Goal: Task Accomplishment & Management: Manage account settings

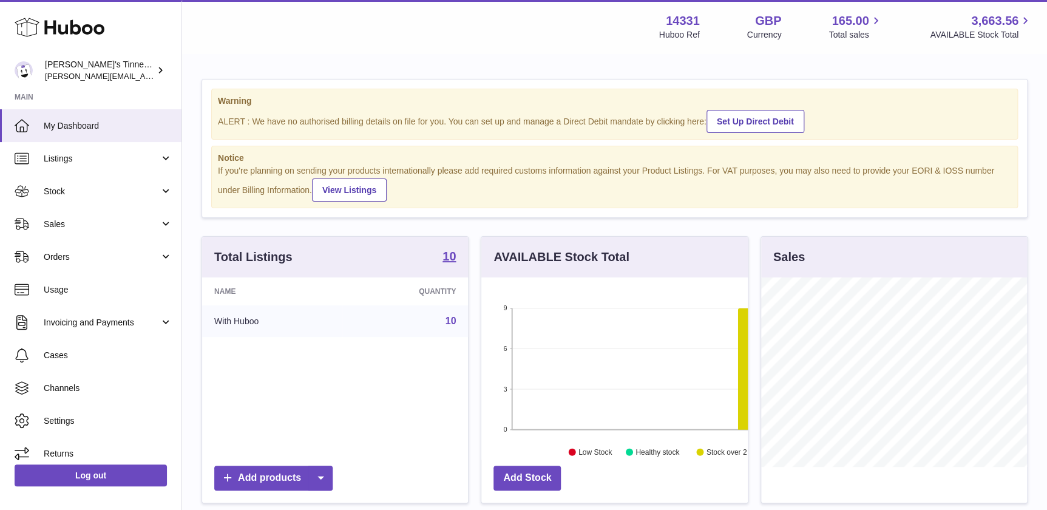
scroll to position [189, 266]
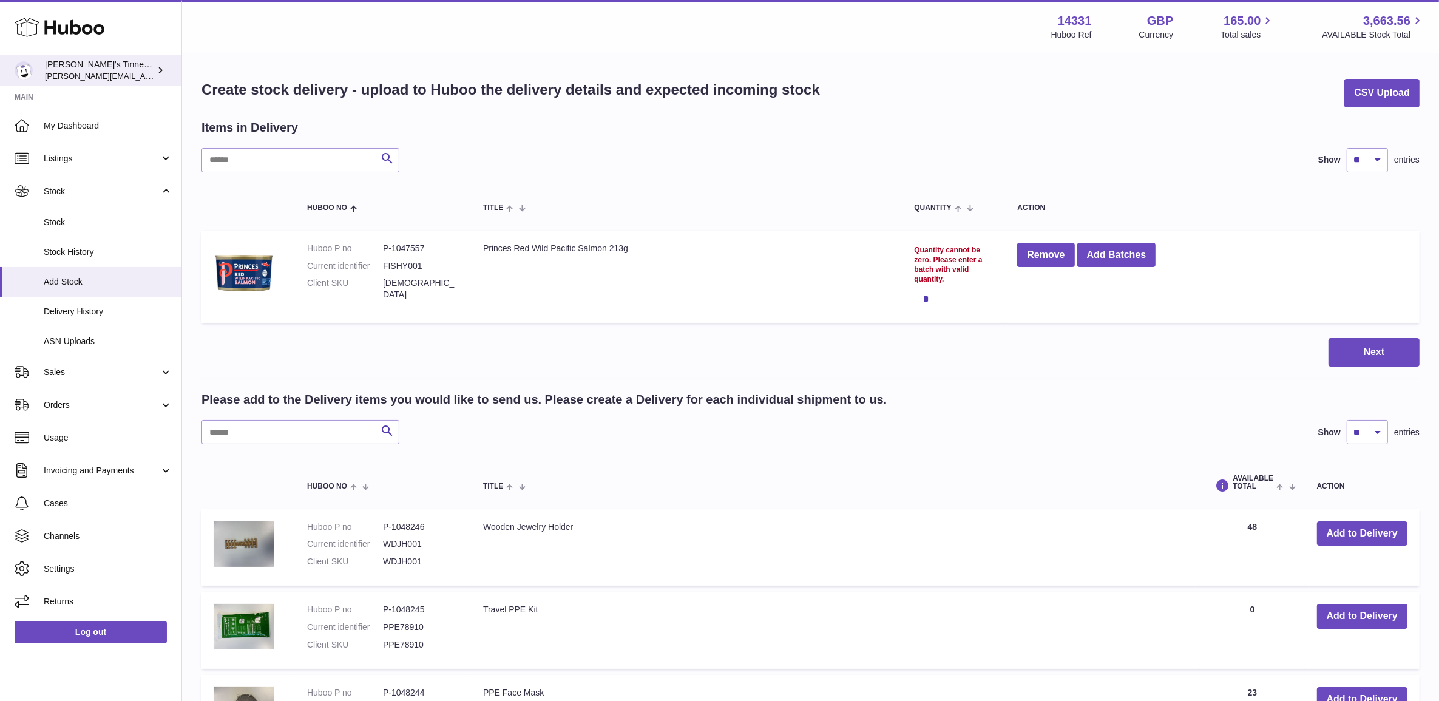
click at [83, 75] on span "[PERSON_NAME][EMAIL_ADDRESS][PERSON_NAME][DOMAIN_NAME]" at bounding box center [176, 76] width 263 height 10
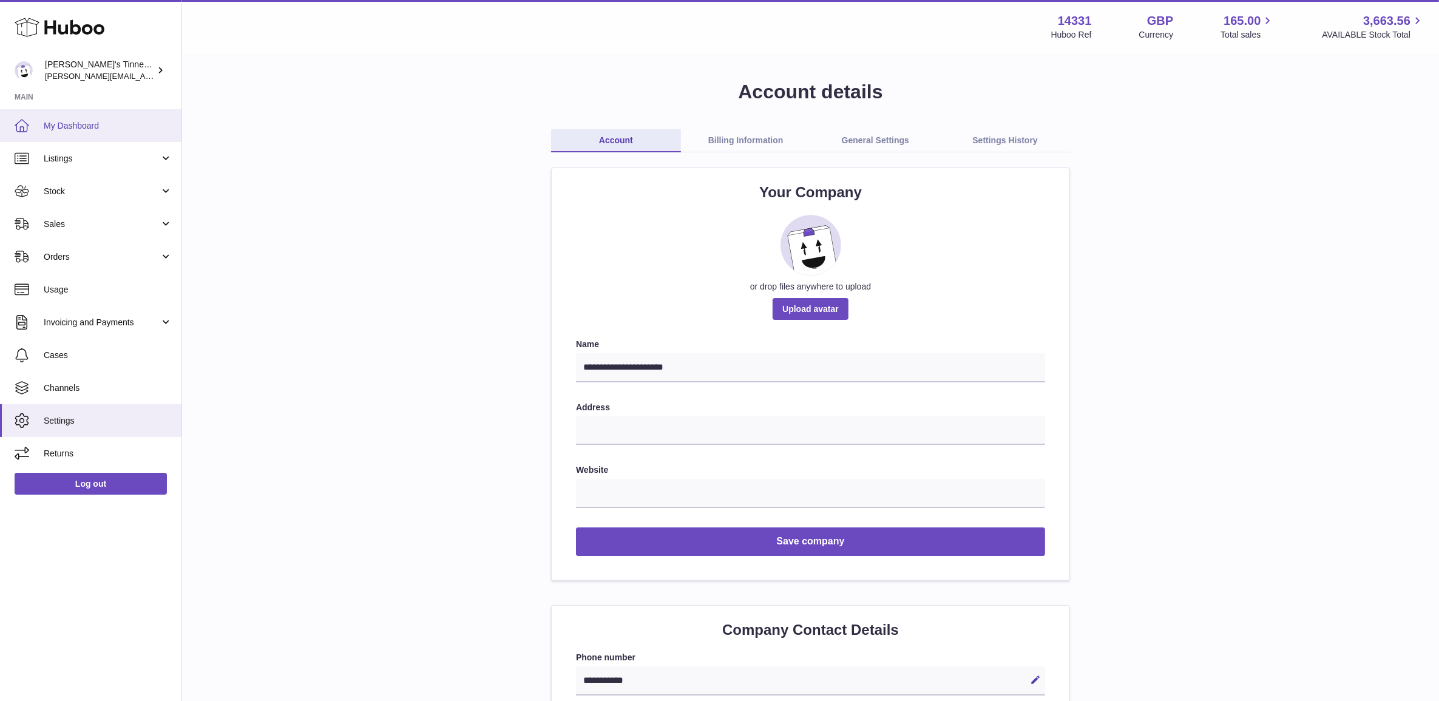
click at [78, 126] on span "My Dashboard" at bounding box center [108, 126] width 129 height 12
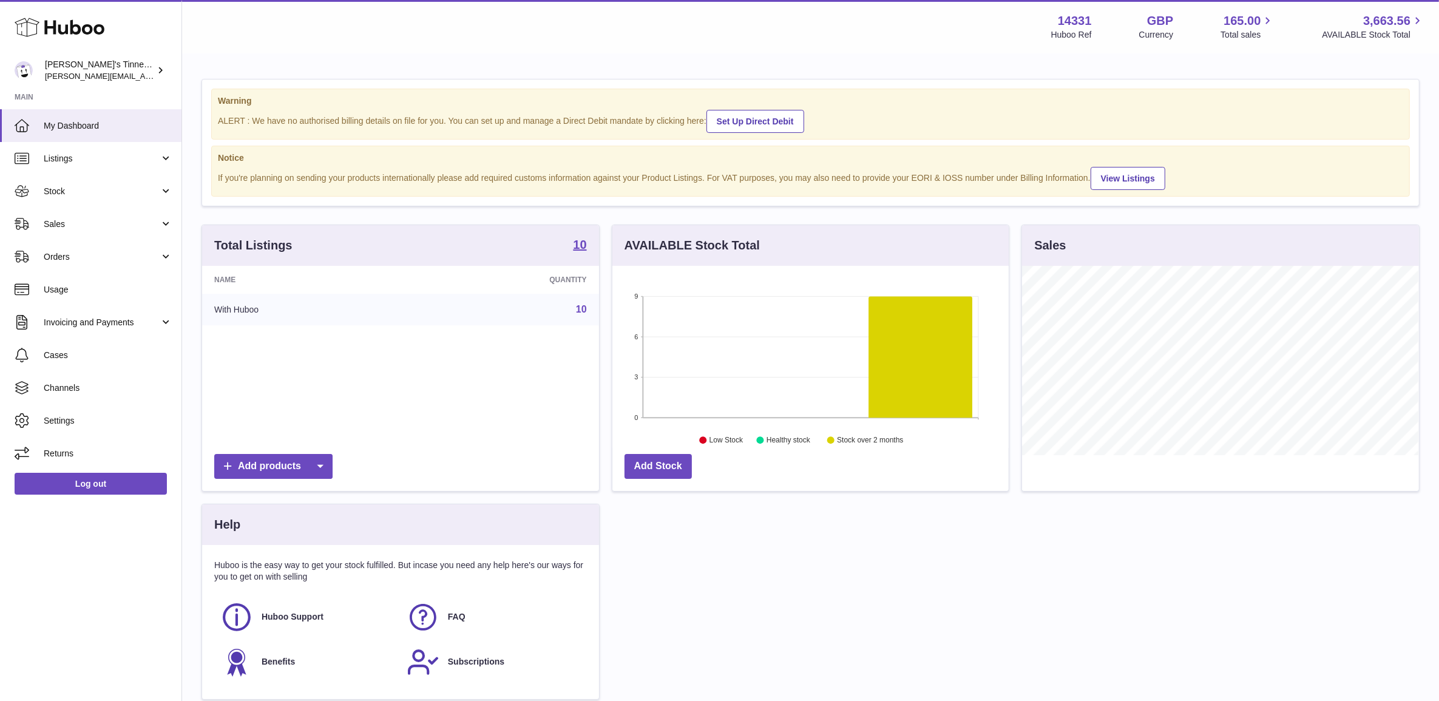
scroll to position [189, 396]
click at [289, 212] on div "Warning ALERT : We have no authorised billing details on file for you. You can …" at bounding box center [810, 395] width 1257 height 681
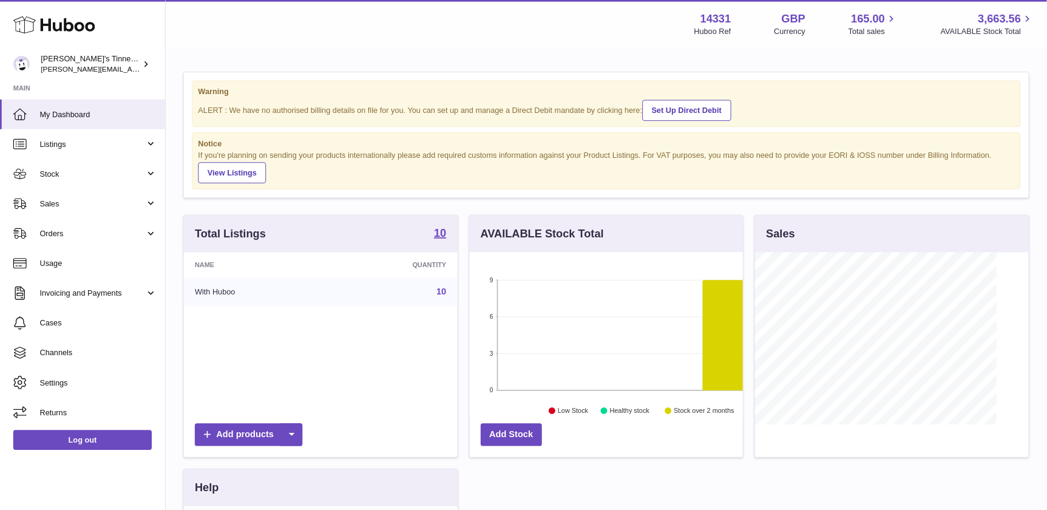
scroll to position [189, 266]
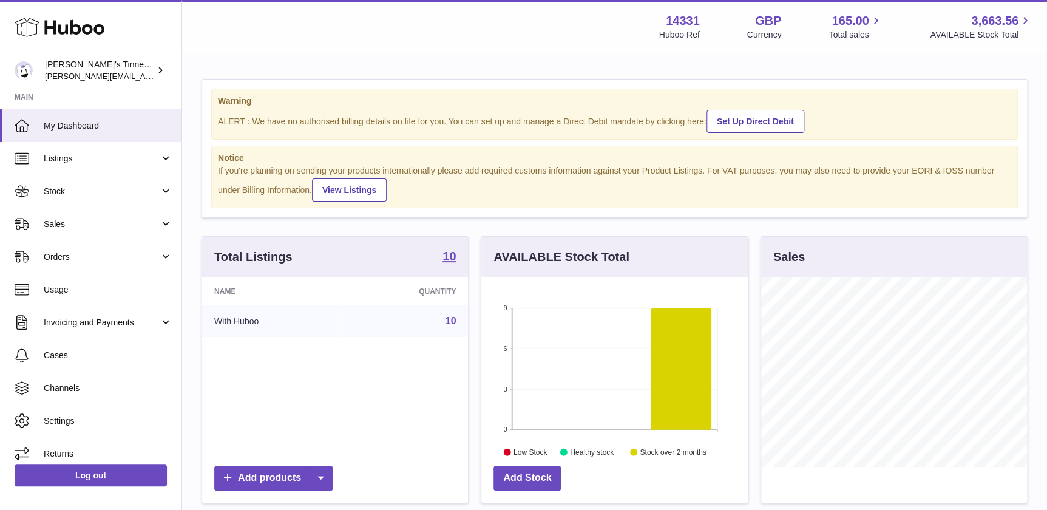
click at [390, 65] on div "Warning ALERT : We have no authorised billing details on file for you. You can …" at bounding box center [614, 401] width 865 height 693
click at [90, 192] on span "Stock" at bounding box center [102, 192] width 116 height 12
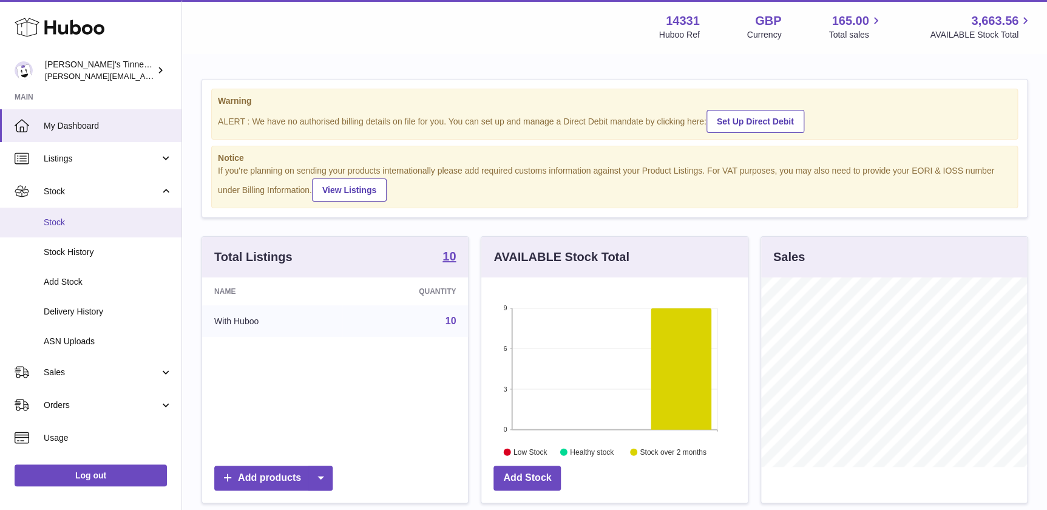
click at [93, 218] on span "Stock" at bounding box center [108, 223] width 129 height 12
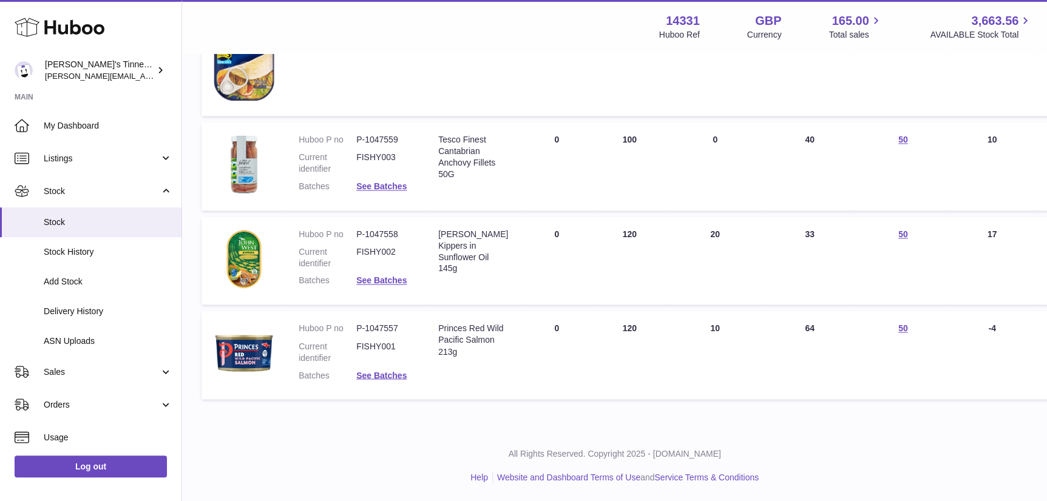
scroll to position [584, 0]
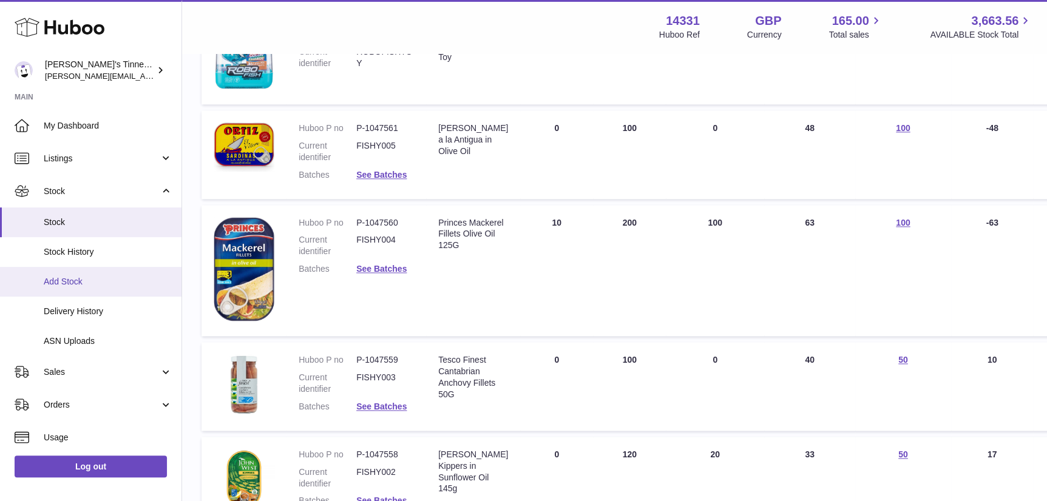
click at [79, 282] on span "Add Stock" at bounding box center [108, 282] width 129 height 12
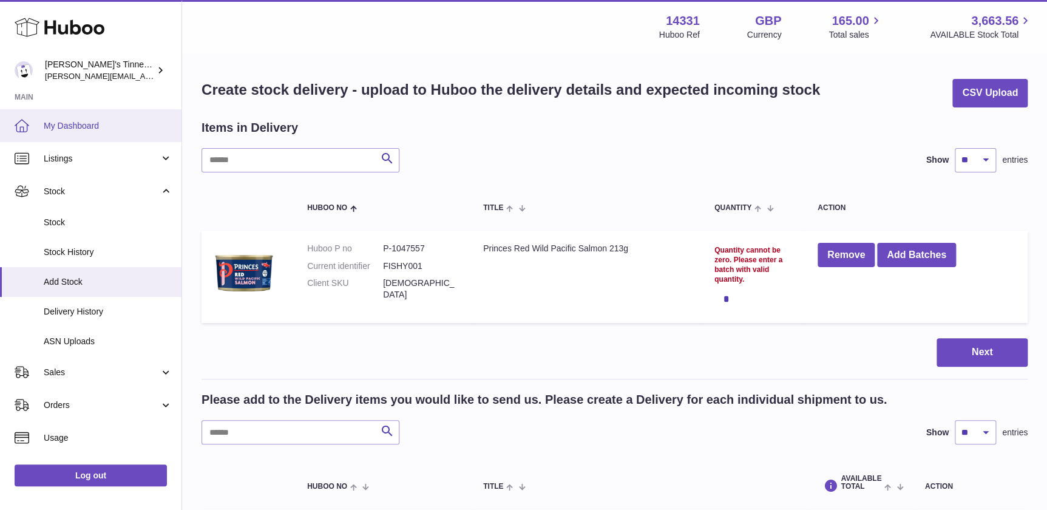
click at [90, 124] on span "My Dashboard" at bounding box center [108, 126] width 129 height 12
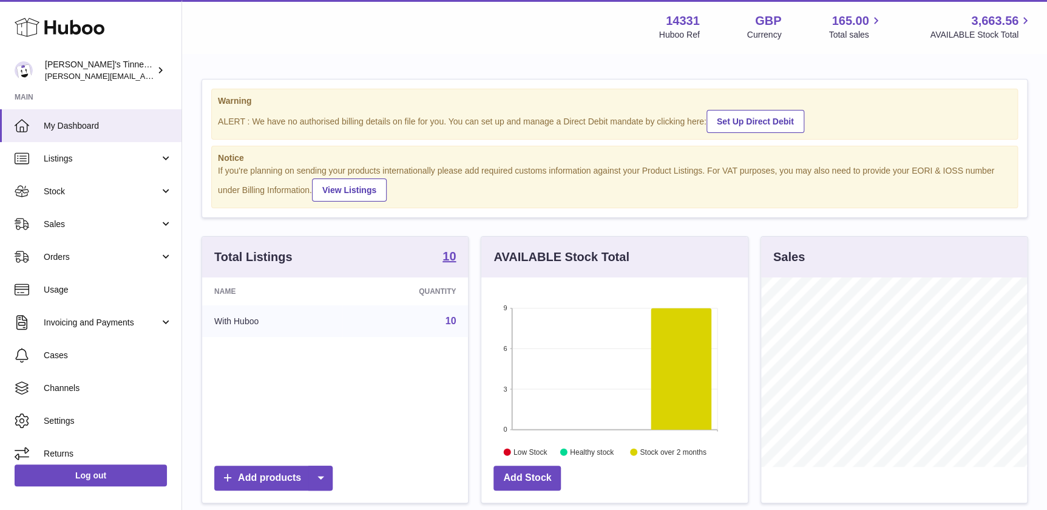
scroll to position [189, 266]
click at [74, 191] on span "Stock" at bounding box center [102, 192] width 116 height 12
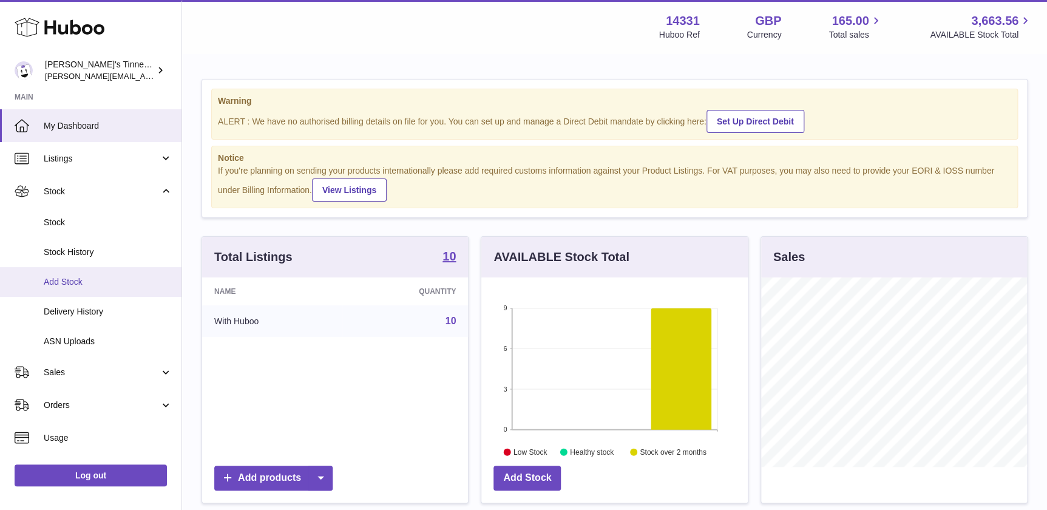
click at [95, 283] on span "Add Stock" at bounding box center [108, 282] width 129 height 12
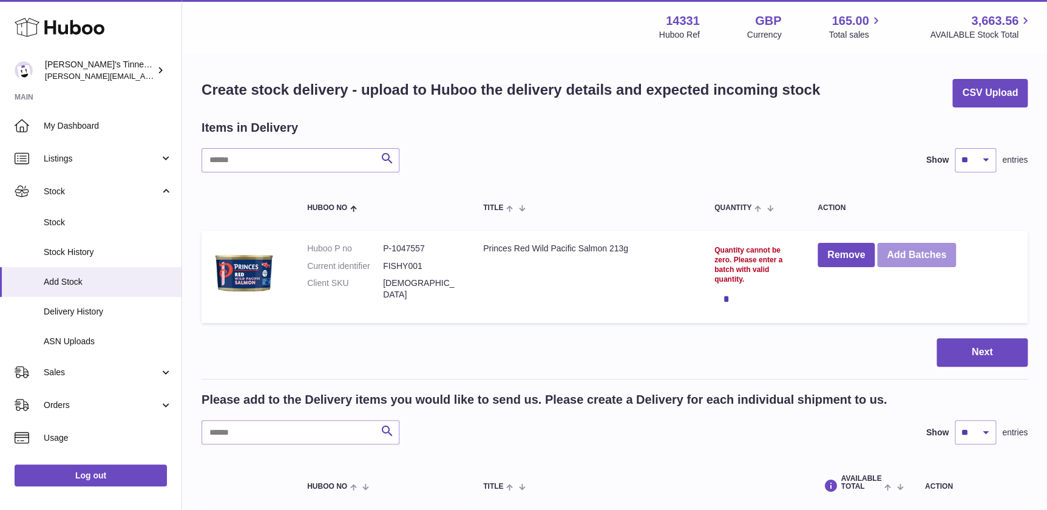
click at [910, 260] on button "Add Batches" at bounding box center [916, 255] width 79 height 25
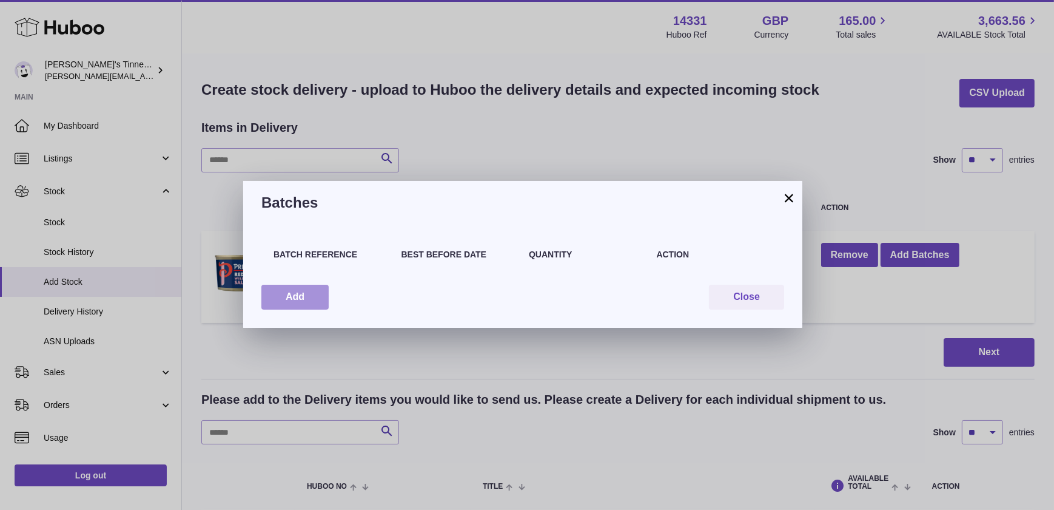
click at [298, 289] on button "Add" at bounding box center [294, 297] width 67 height 25
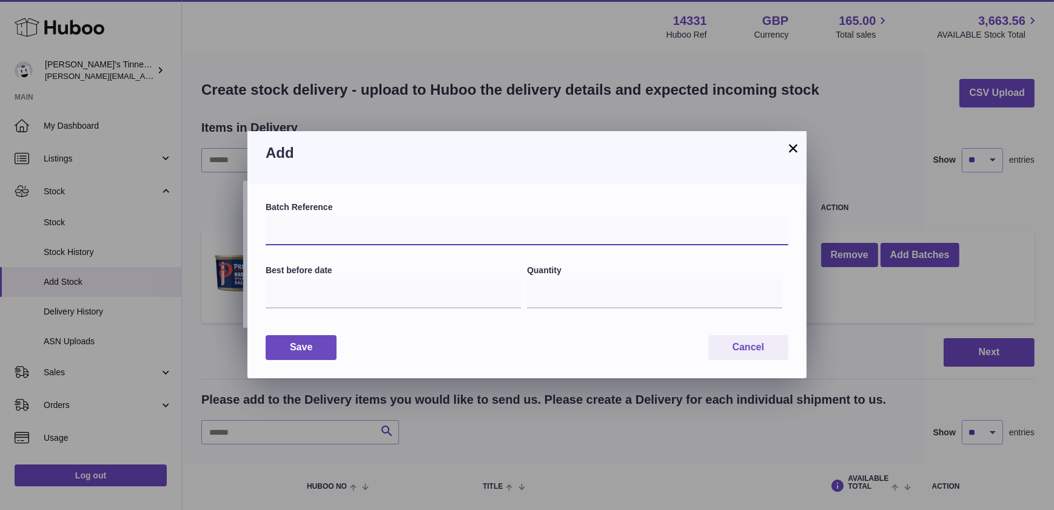
click at [317, 221] on input "text" at bounding box center [527, 230] width 523 height 29
type input "********"
click at [348, 295] on input "text" at bounding box center [393, 293] width 255 height 29
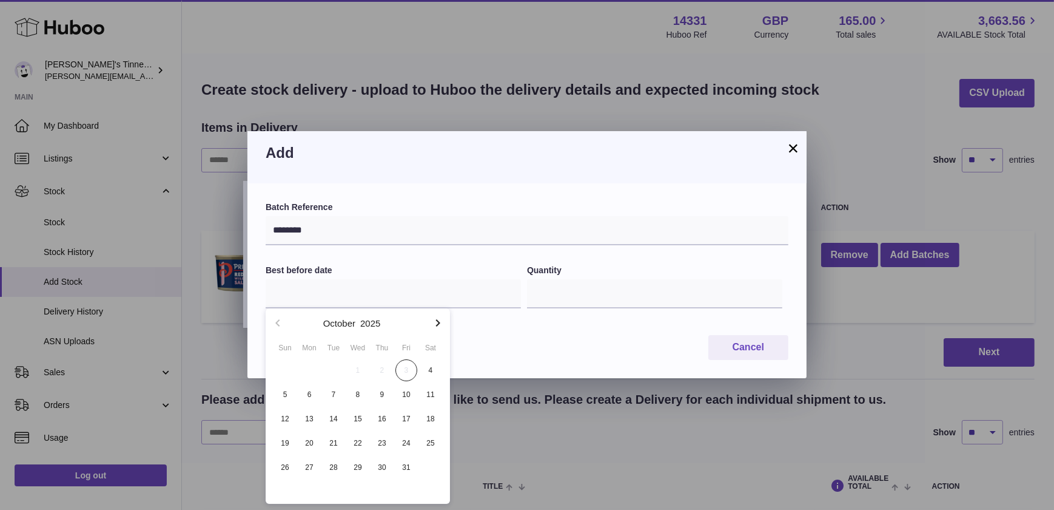
click at [439, 322] on icon "button" at bounding box center [438, 322] width 4 height 7
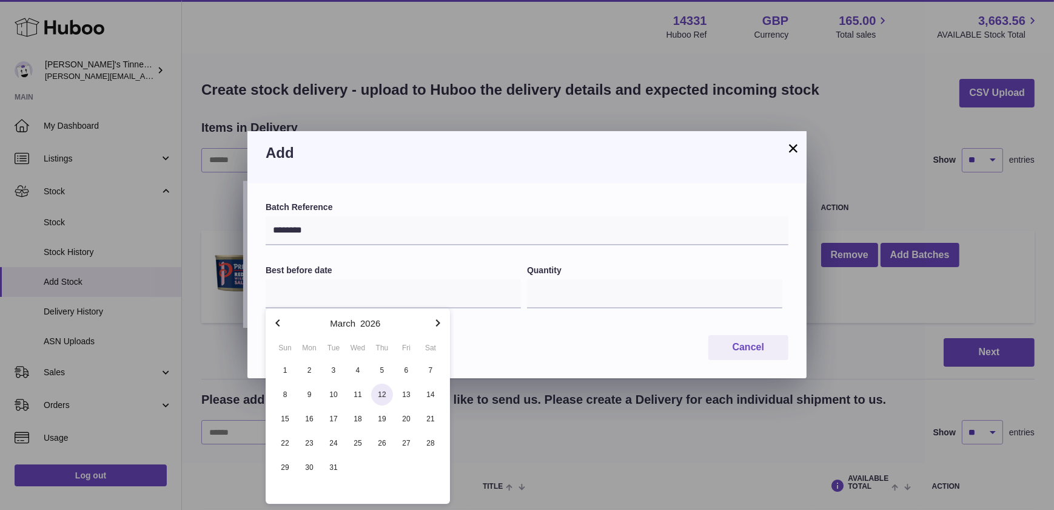
click at [380, 388] on span "12" at bounding box center [382, 394] width 22 height 22
type input "**********"
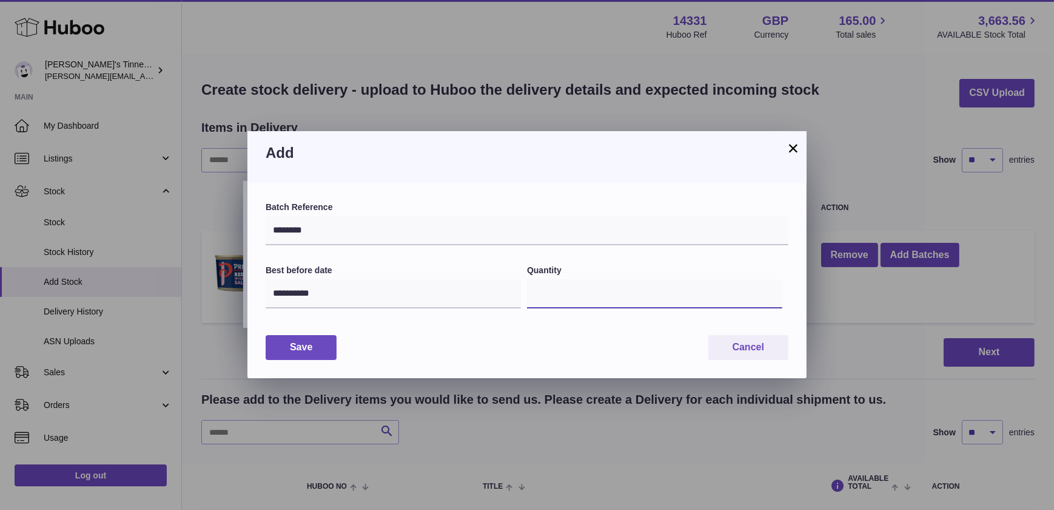
click at [577, 297] on input "*" at bounding box center [654, 293] width 255 height 29
type input "**"
click at [308, 347] on button "Save" at bounding box center [301, 347] width 71 height 25
type input "**"
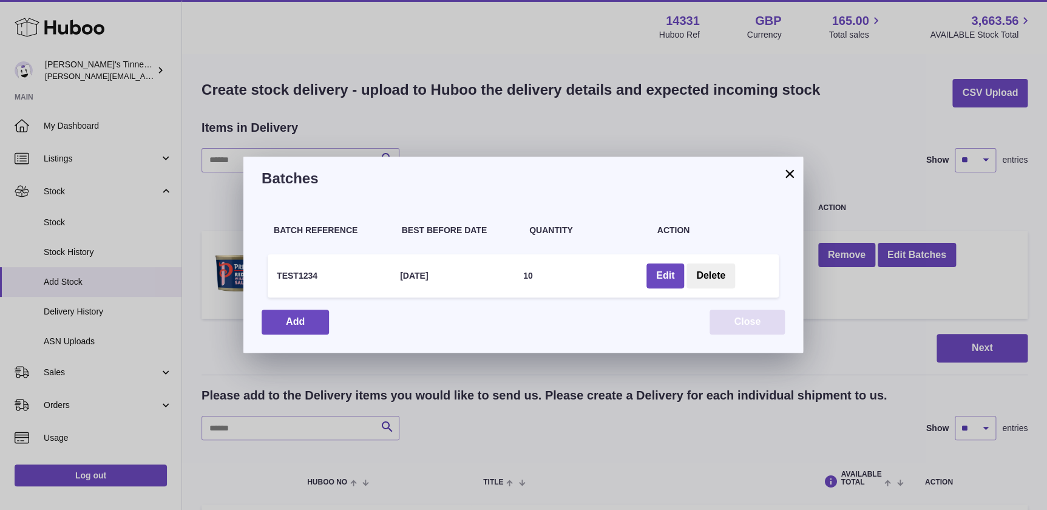
click at [749, 320] on button "Close" at bounding box center [746, 321] width 75 height 25
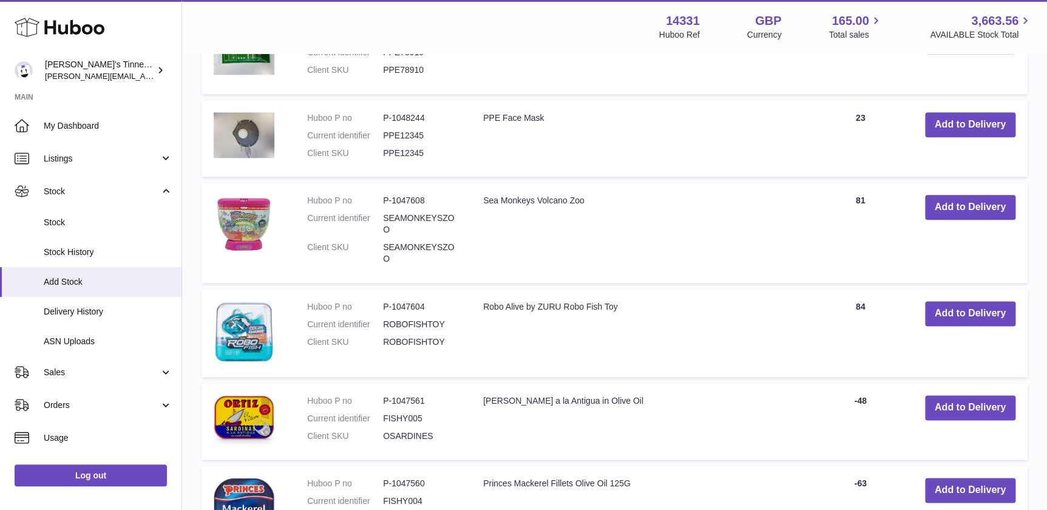
scroll to position [607, 0]
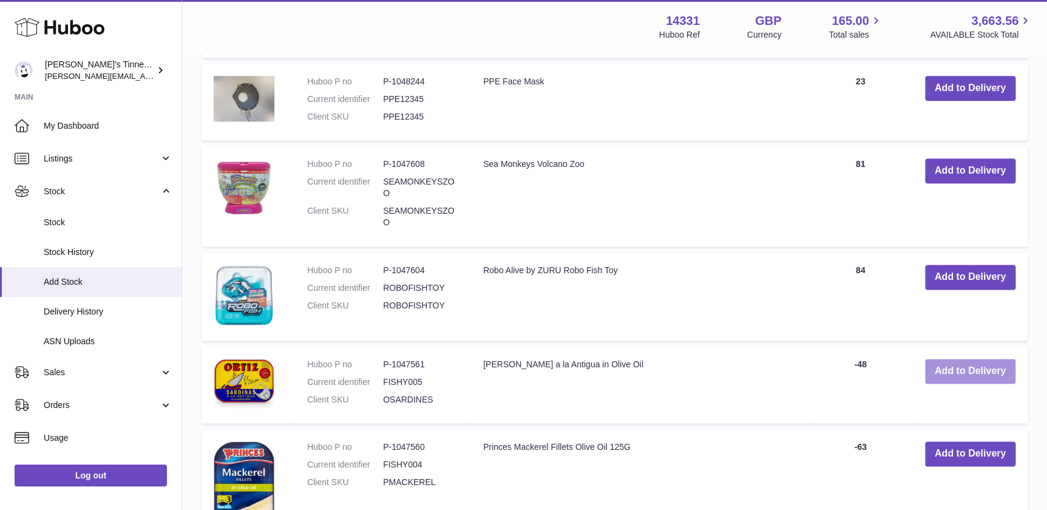
click at [945, 359] on button "Add to Delivery" at bounding box center [970, 371] width 90 height 25
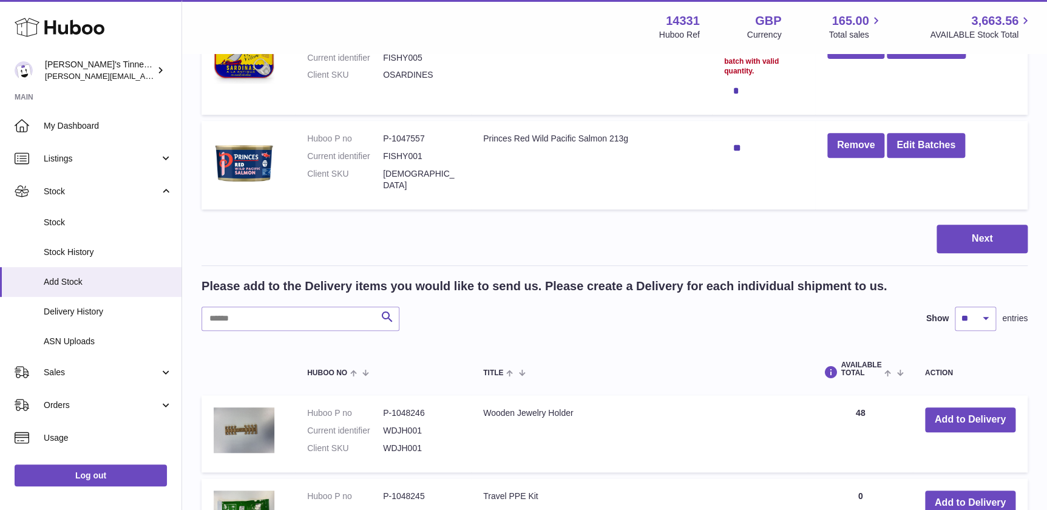
scroll to position [43, 0]
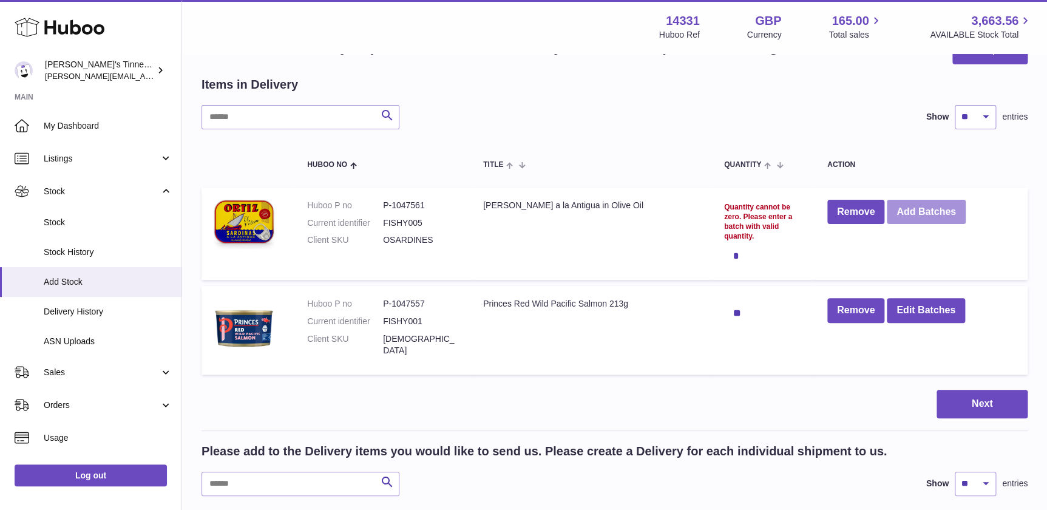
click at [934, 206] on button "Add Batches" at bounding box center [925, 212] width 79 height 25
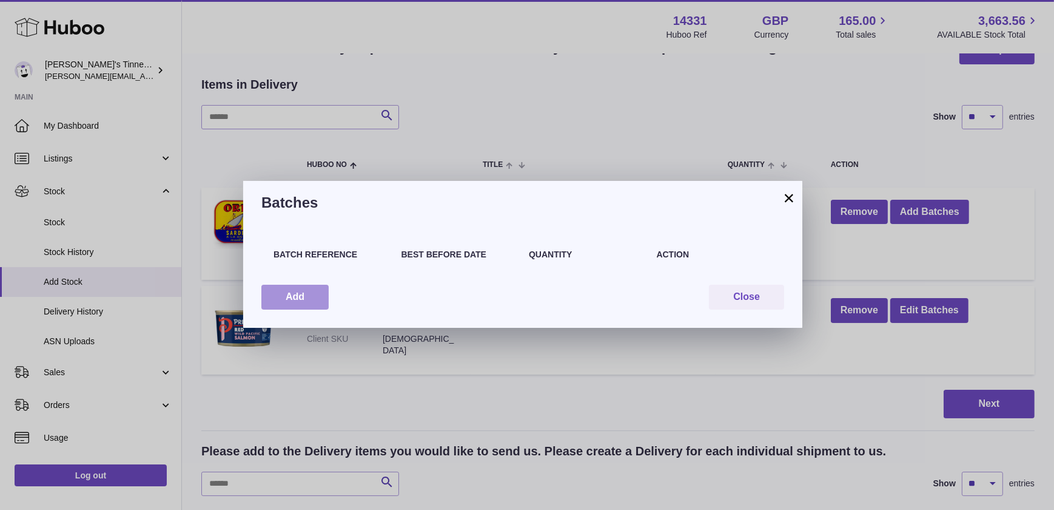
click at [268, 299] on button "Add" at bounding box center [294, 297] width 67 height 25
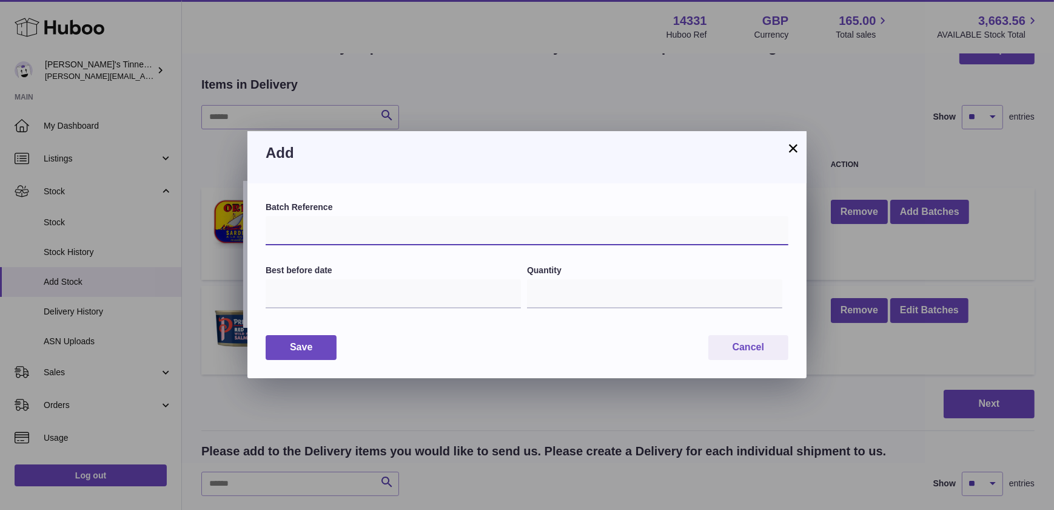
click at [363, 229] on input "text" at bounding box center [527, 230] width 523 height 29
type input "*"
type input "********"
click at [349, 287] on input "text" at bounding box center [393, 293] width 255 height 29
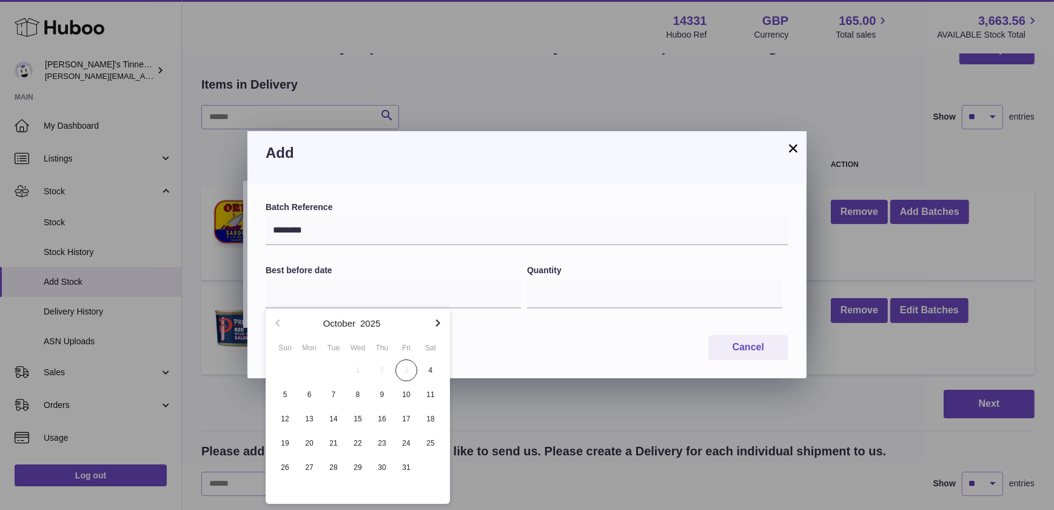
click at [435, 320] on icon "button" at bounding box center [438, 322] width 15 height 15
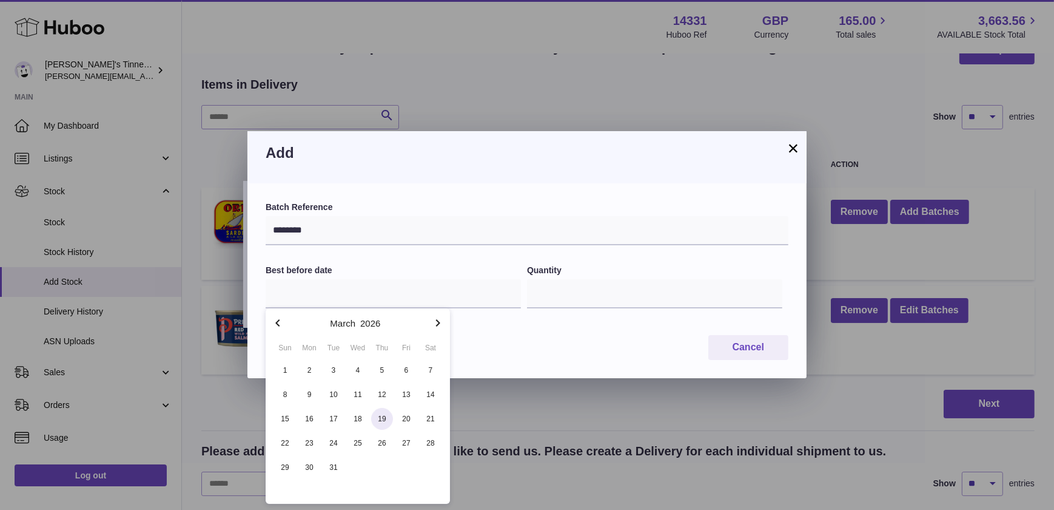
click at [382, 410] on span "19" at bounding box center [382, 419] width 22 height 22
type input "**********"
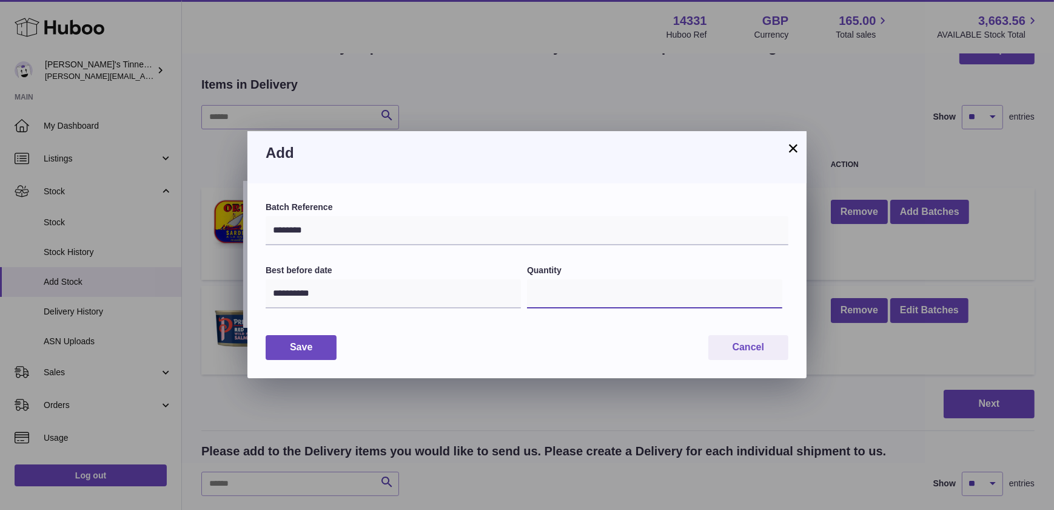
click at [589, 306] on input "*" at bounding box center [654, 293] width 255 height 29
type input "**"
click at [321, 355] on button "Save" at bounding box center [301, 347] width 71 height 25
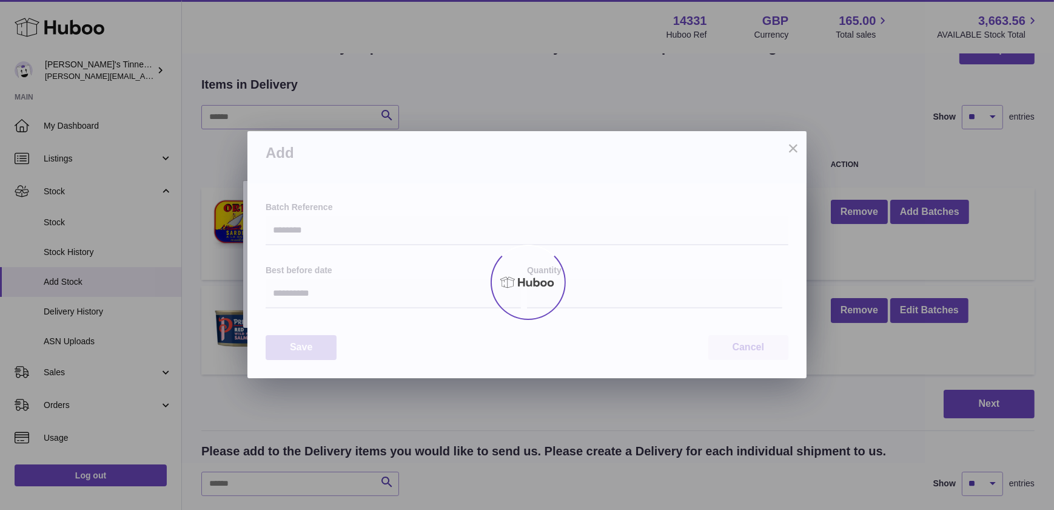
type input "**"
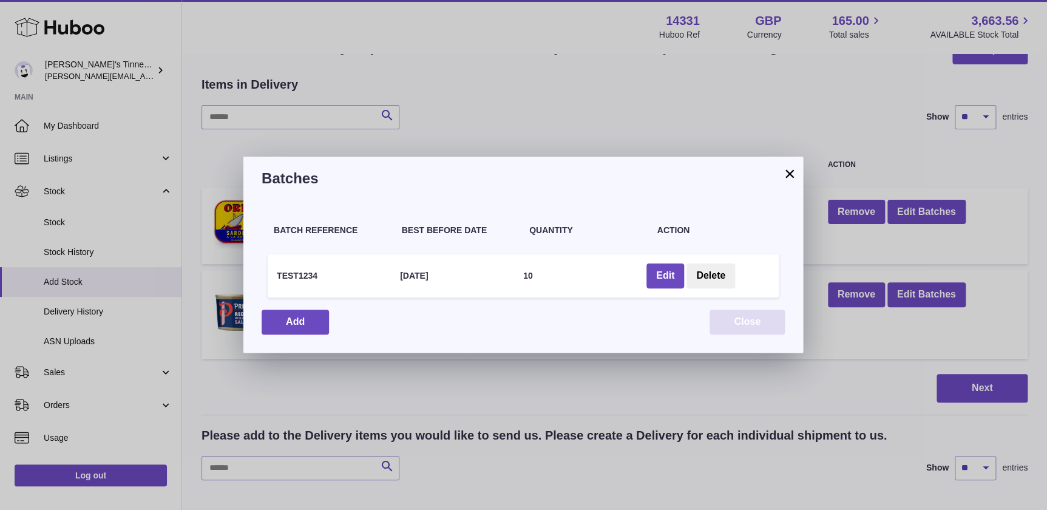
click at [726, 324] on button "Close" at bounding box center [746, 321] width 75 height 25
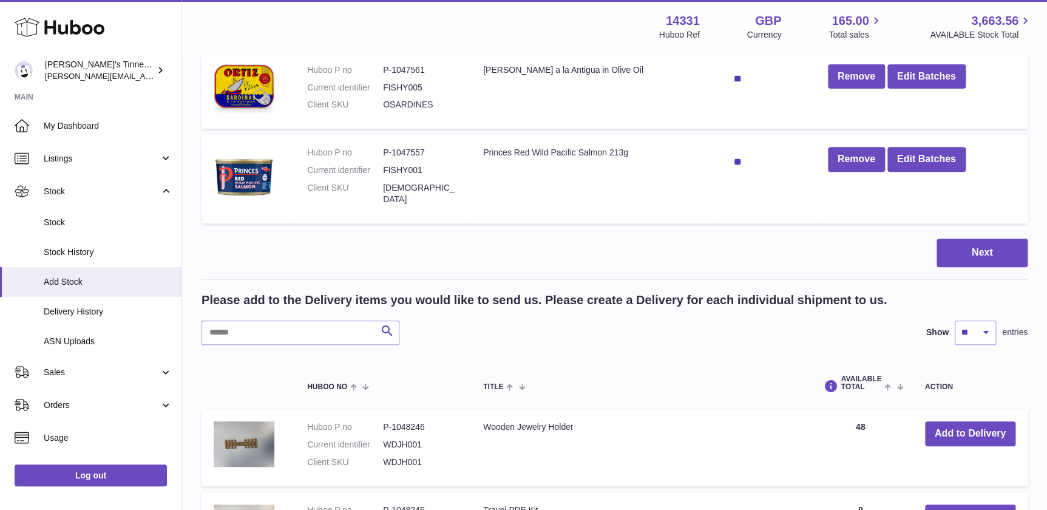
scroll to position [430, 0]
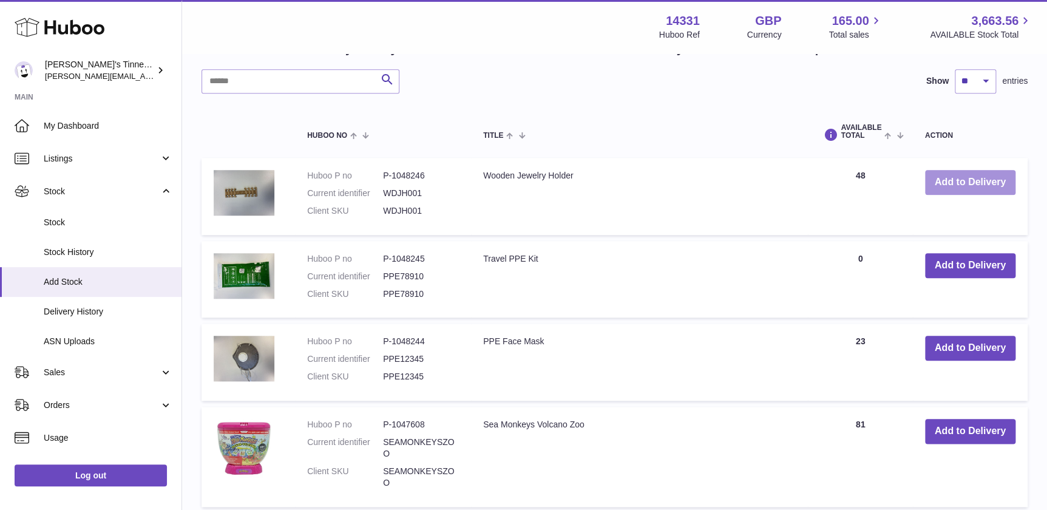
click at [968, 183] on button "Add to Delivery" at bounding box center [970, 182] width 90 height 25
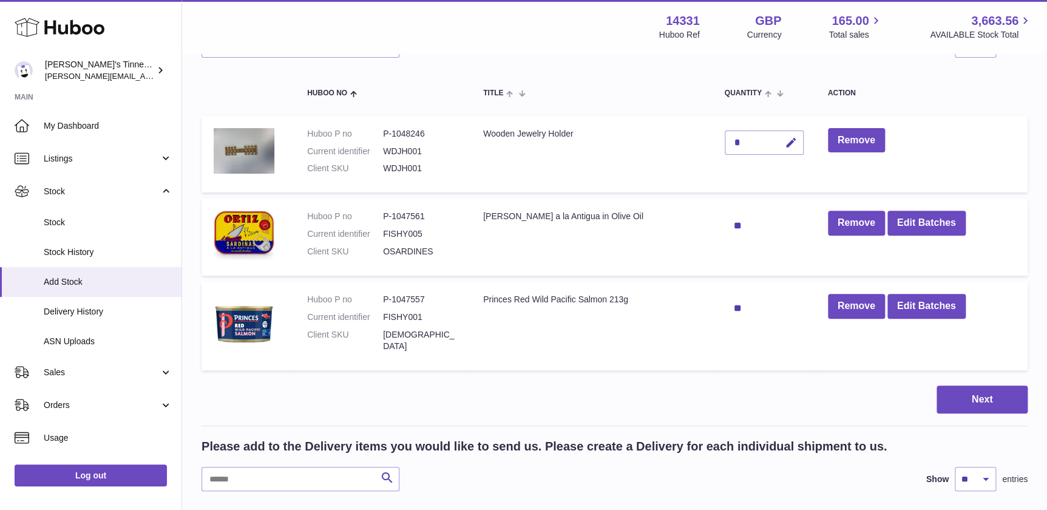
scroll to position [0, 0]
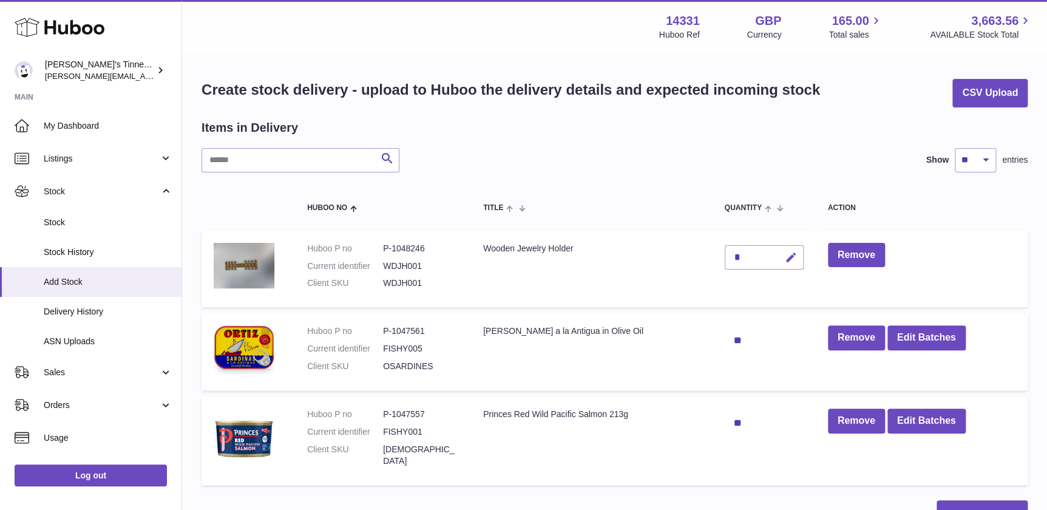
click at [792, 254] on button "button" at bounding box center [789, 257] width 29 height 25
type input "**"
click at [784, 251] on button "submit" at bounding box center [789, 257] width 23 height 19
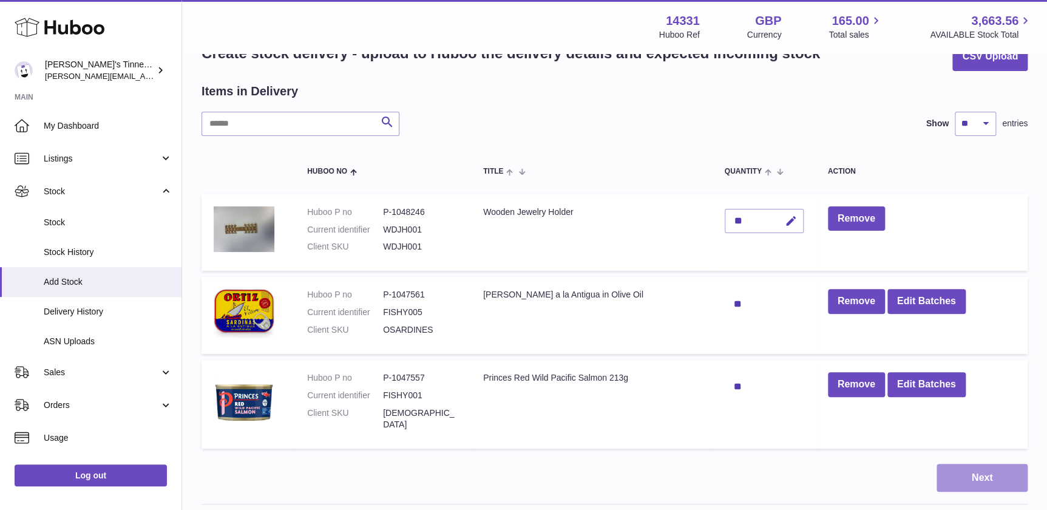
scroll to position [55, 0]
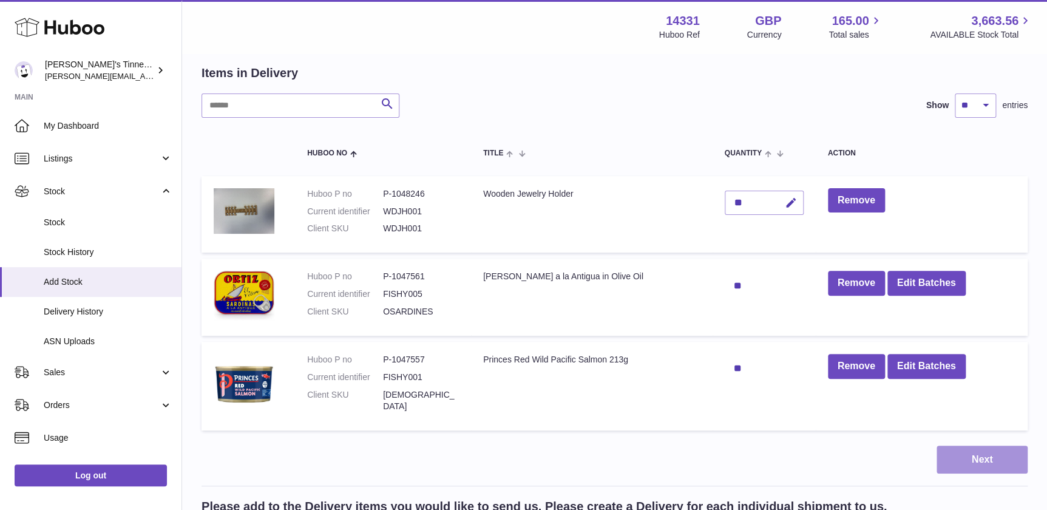
click at [983, 456] on button "Next" at bounding box center [981, 459] width 91 height 29
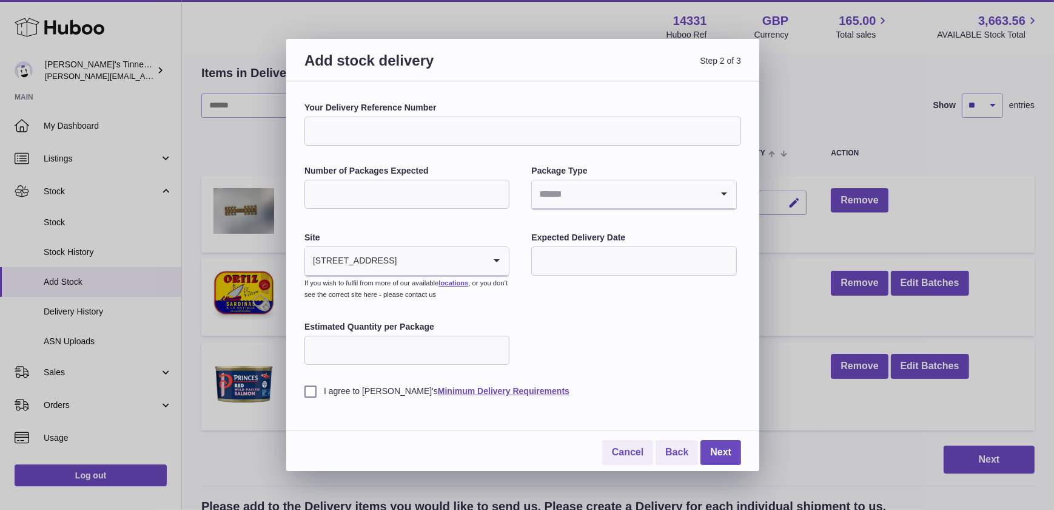
click at [462, 131] on input "Your Delivery Reference Number" at bounding box center [523, 130] width 437 height 29
type input "**********"
click at [411, 208] on input "Number of Packages Expected" at bounding box center [407, 194] width 205 height 29
type input "*"
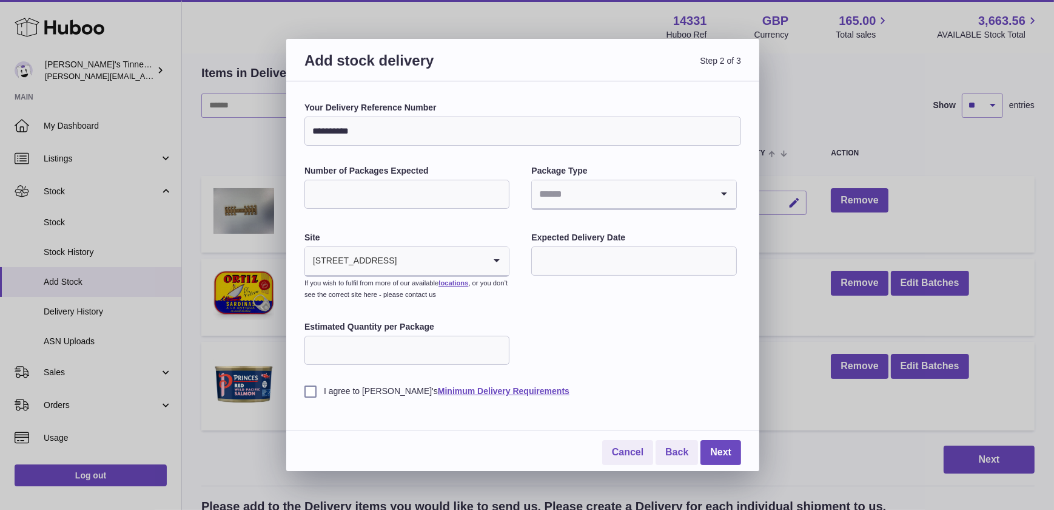
click at [570, 187] on input "Search for option" at bounding box center [622, 194] width 180 height 28
click at [561, 266] on li "Boxes" at bounding box center [634, 275] width 203 height 24
click at [468, 274] on input "Search for option" at bounding box center [440, 261] width 87 height 28
click at [446, 291] on li "🇬🇧 | 39 Corn Street" at bounding box center [407, 294] width 203 height 24
click at [612, 269] on input "text" at bounding box center [633, 260] width 205 height 29
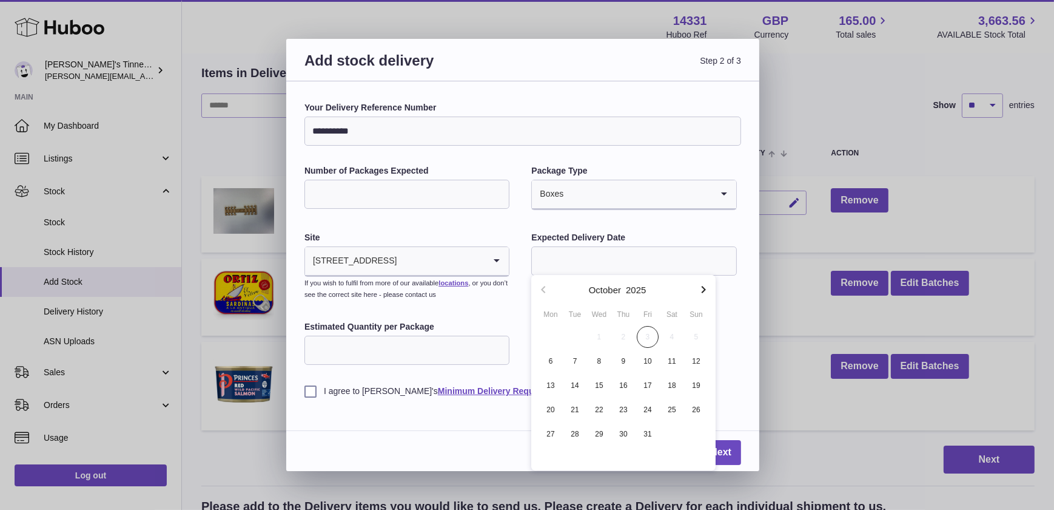
click at [701, 289] on icon "button" at bounding box center [704, 289] width 15 height 15
click at [544, 289] on icon "button" at bounding box center [543, 289] width 15 height 15
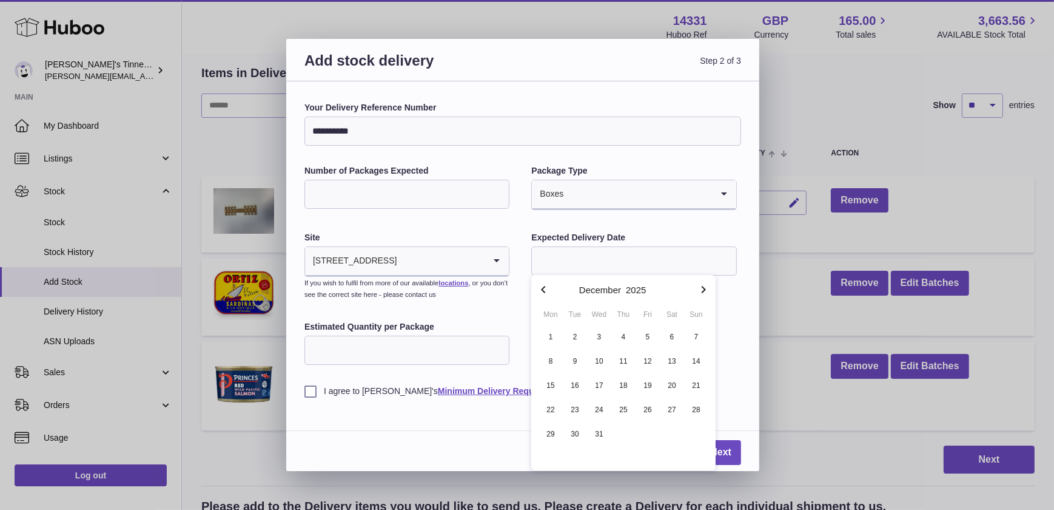
click at [544, 289] on icon "button" at bounding box center [543, 289] width 15 height 15
click at [548, 357] on span "6" at bounding box center [551, 361] width 22 height 22
type input "**********"
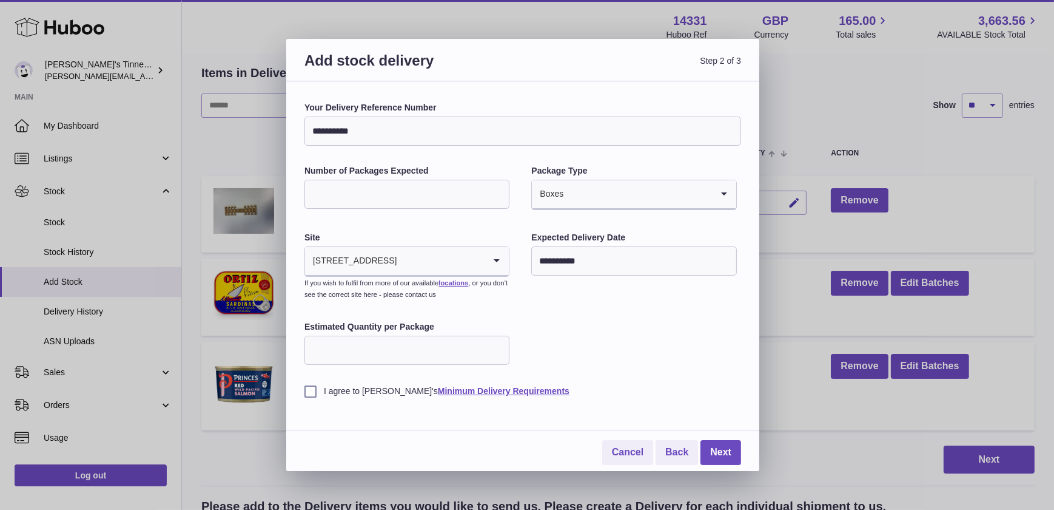
click at [423, 349] on input "Estimated Quantity per Package" at bounding box center [407, 350] width 205 height 29
type input "**"
click at [310, 388] on label "I agree to Huboo's Minimum Delivery Requirements" at bounding box center [523, 391] width 437 height 12
click at [710, 451] on link "Next" at bounding box center [721, 452] width 41 height 25
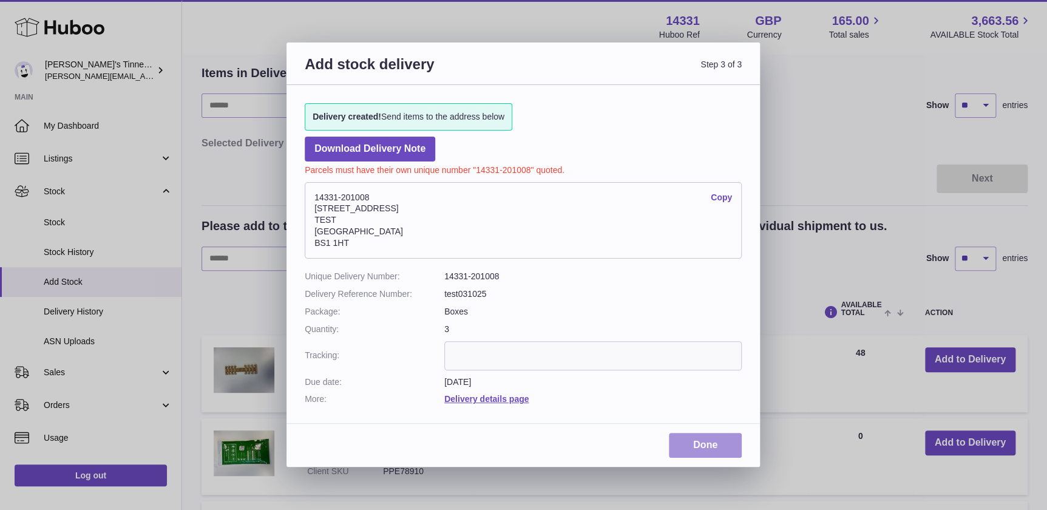
click at [698, 449] on link "Done" at bounding box center [705, 445] width 73 height 25
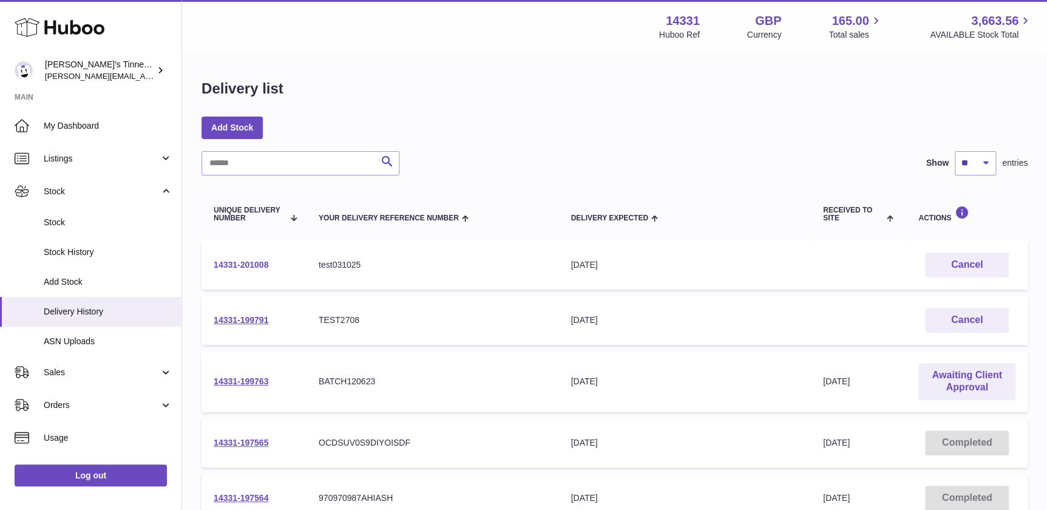
click at [221, 267] on link "14331-201008" at bounding box center [241, 265] width 55 height 10
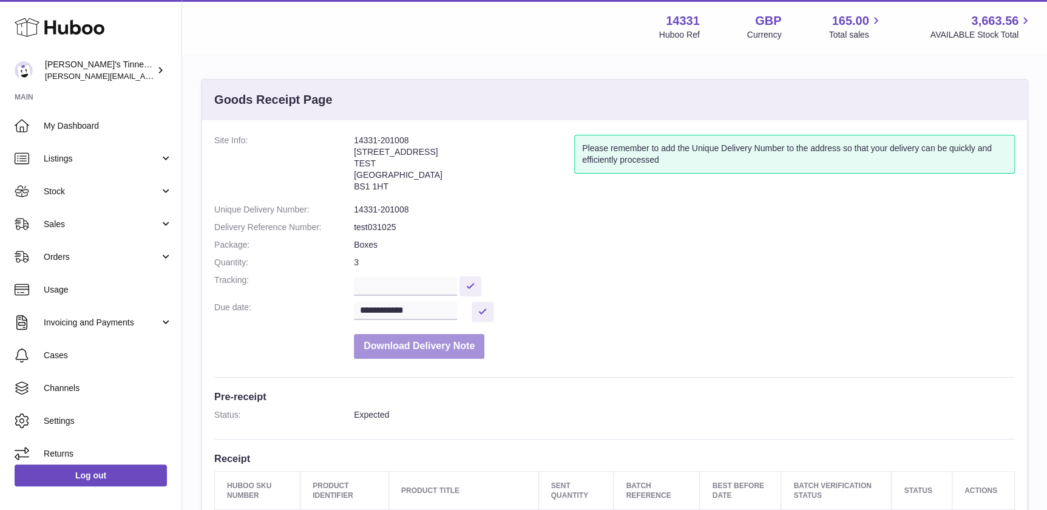
click at [428, 348] on button "Download Delivery Note" at bounding box center [419, 346] width 130 height 25
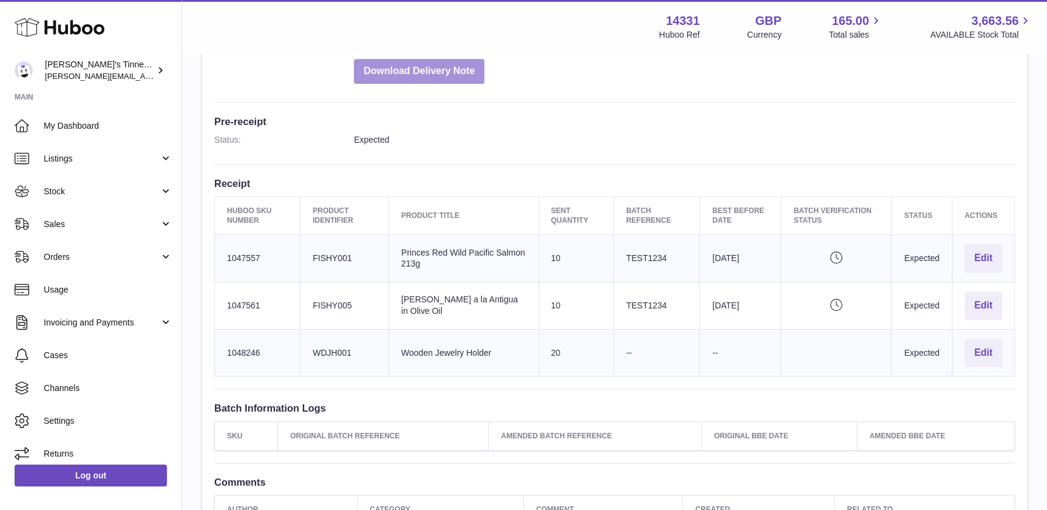
scroll to position [275, 0]
drag, startPoint x: 400, startPoint y: 346, endPoint x: 521, endPoint y: 356, distance: 121.2
click at [521, 356] on td "Product title Wooden Jewelry Holder" at bounding box center [463, 351] width 150 height 47
drag, startPoint x: 521, startPoint y: 356, endPoint x: 579, endPoint y: 358, distance: 58.3
click at [549, 367] on td "Sent Quantity 20" at bounding box center [575, 351] width 75 height 47
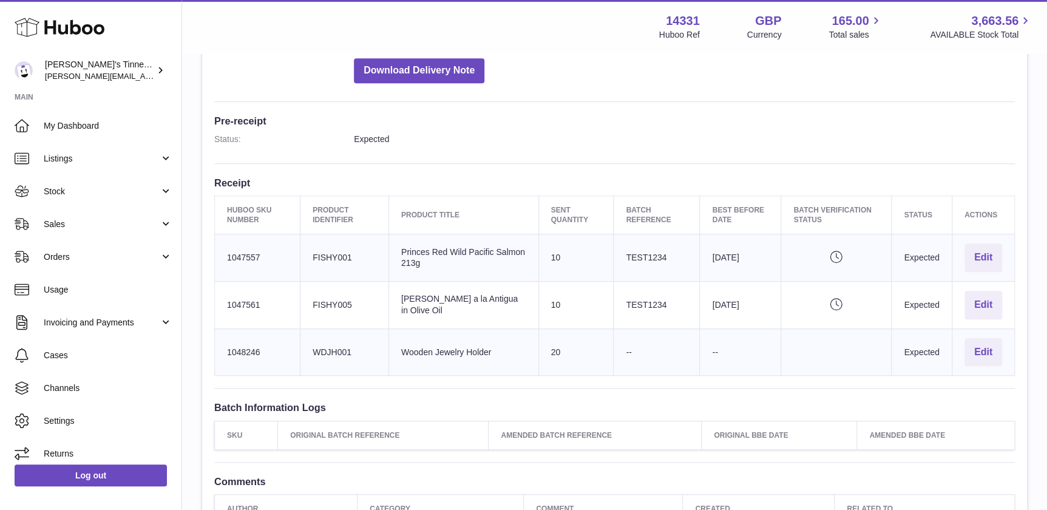
scroll to position [386, 0]
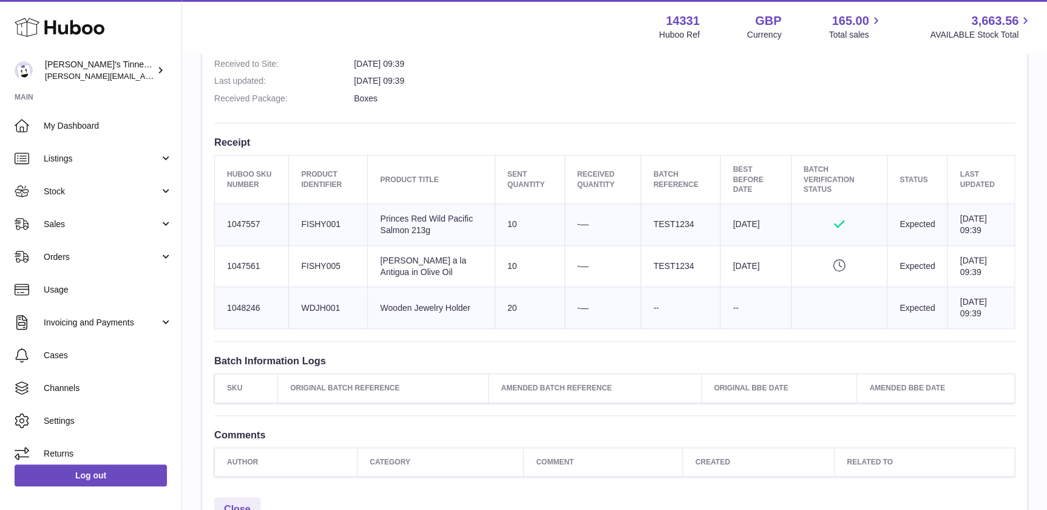
drag, startPoint x: 829, startPoint y: 218, endPoint x: 808, endPoint y: 219, distance: 21.9
click at [808, 219] on icon "Approved" at bounding box center [838, 224] width 71 height 12
click at [900, 225] on td "Expected" at bounding box center [917, 224] width 60 height 42
click at [900, 226] on td "Expected" at bounding box center [917, 224] width 60 height 42
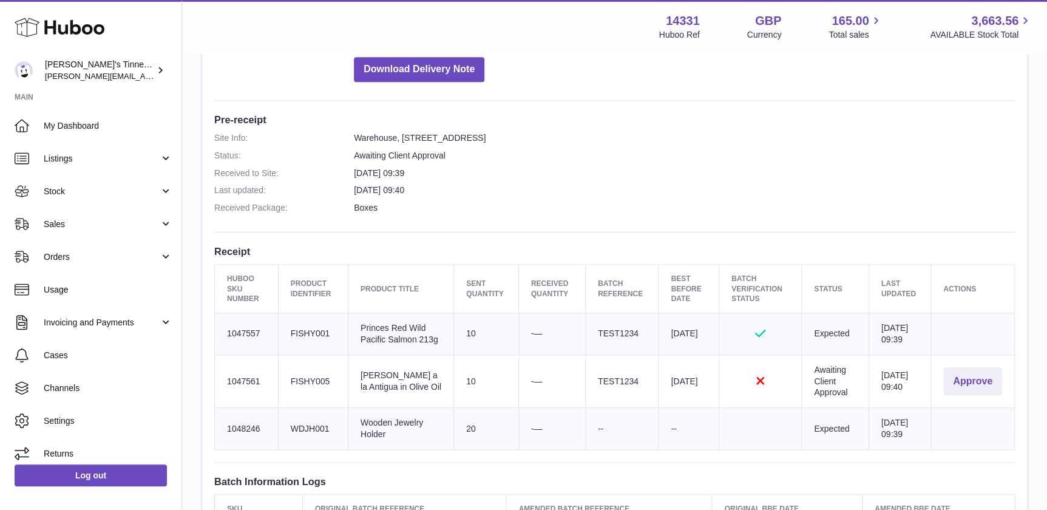
scroll to position [322, 0]
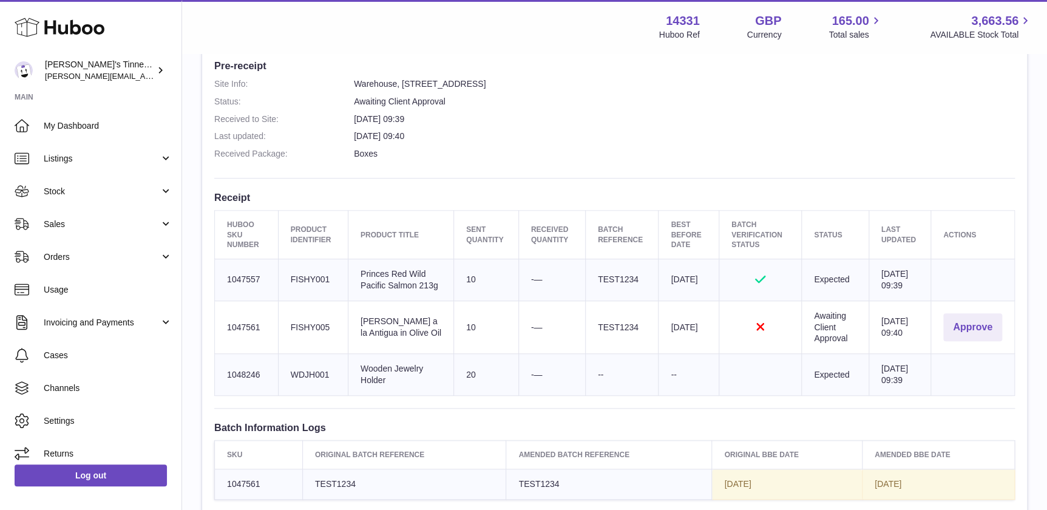
drag, startPoint x: 744, startPoint y: 333, endPoint x: 737, endPoint y: 336, distance: 7.1
click at [739, 332] on icon "Rejected" at bounding box center [760, 326] width 58 height 12
click at [722, 354] on td "Rejected" at bounding box center [759, 326] width 83 height 53
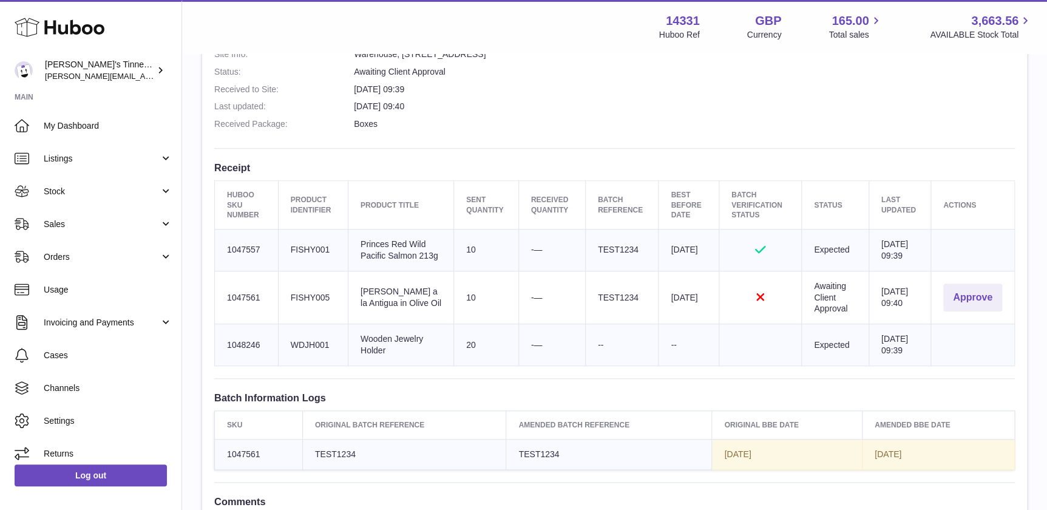
scroll to position [377, 0]
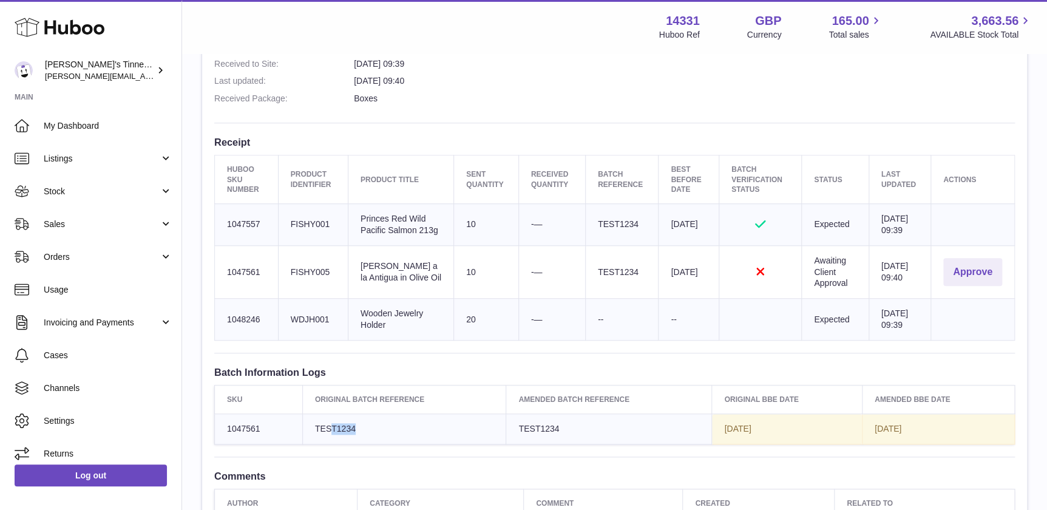
drag, startPoint x: 329, startPoint y: 453, endPoint x: 390, endPoint y: 448, distance: 61.5
click at [390, 444] on td "TEST1234" at bounding box center [404, 429] width 204 height 30
drag, startPoint x: 390, startPoint y: 448, endPoint x: 371, endPoint y: 450, distance: 19.0
click at [375, 444] on td "TEST1234" at bounding box center [404, 429] width 204 height 30
click at [331, 433] on span "TEST1234" at bounding box center [335, 428] width 41 height 10
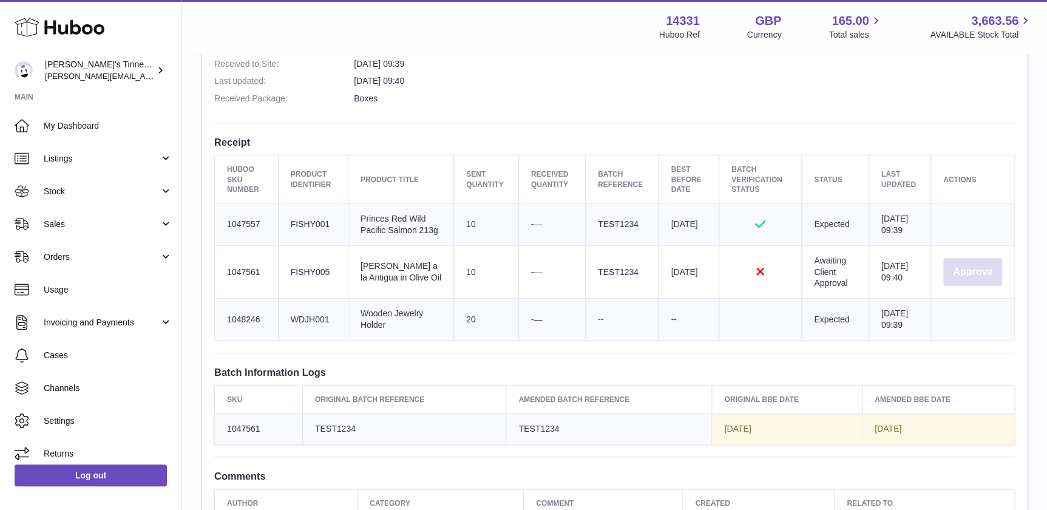
click at [977, 280] on button "Approve" at bounding box center [972, 272] width 59 height 29
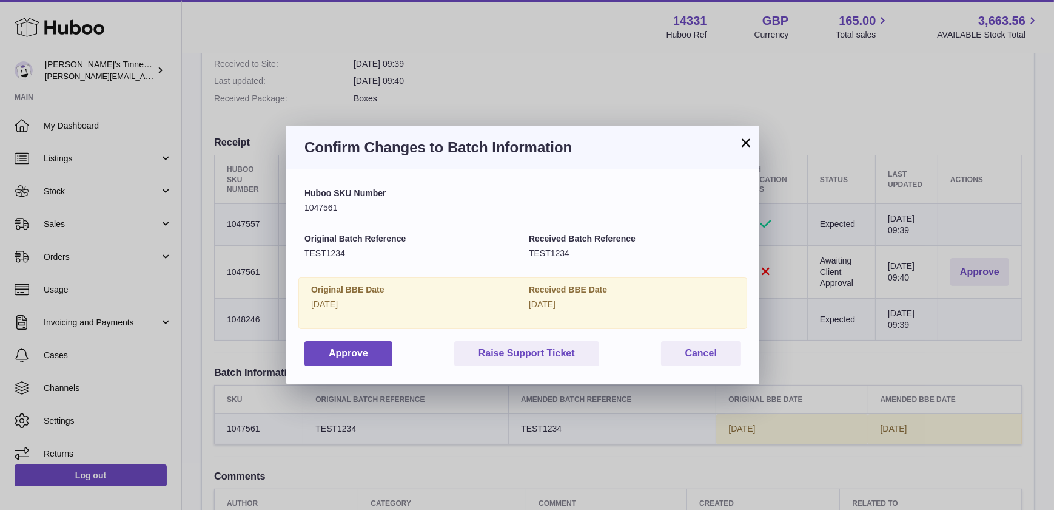
drag, startPoint x: 361, startPoint y: 303, endPoint x: 317, endPoint y: 303, distance: 44.3
click at [317, 303] on p "2026-03-19" at bounding box center [414, 305] width 206 height 12
drag, startPoint x: 317, startPoint y: 303, endPoint x: 394, endPoint y: 307, distance: 77.8
click at [394, 307] on p "2026-03-19" at bounding box center [414, 305] width 206 height 12
click at [551, 306] on p "[DATE]" at bounding box center [632, 305] width 206 height 12
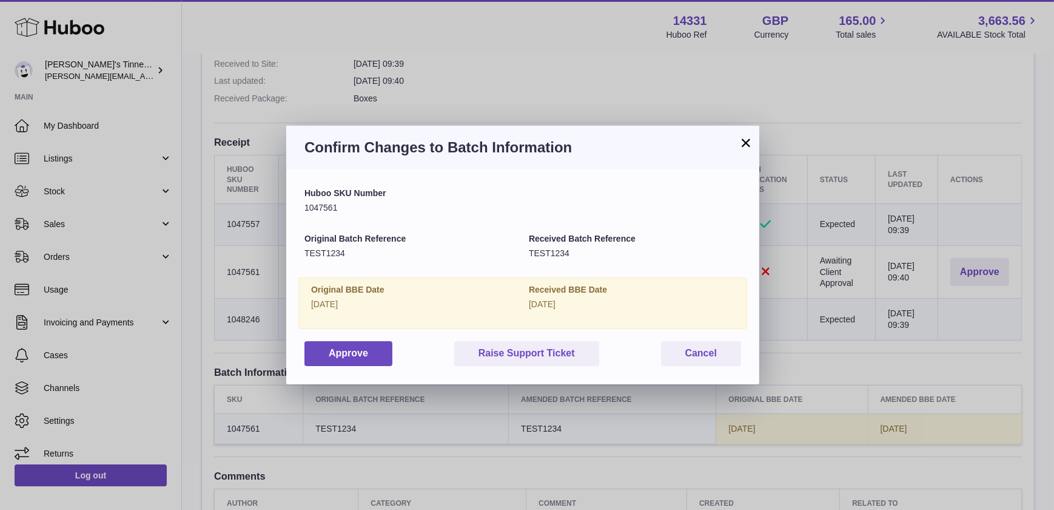
click at [551, 306] on p "[DATE]" at bounding box center [632, 305] width 206 height 12
drag, startPoint x: 551, startPoint y: 306, endPoint x: 531, endPoint y: 305, distance: 20.1
click at [531, 305] on p "[DATE]" at bounding box center [632, 305] width 206 height 12
click at [346, 348] on button "Approve" at bounding box center [349, 353] width 88 height 25
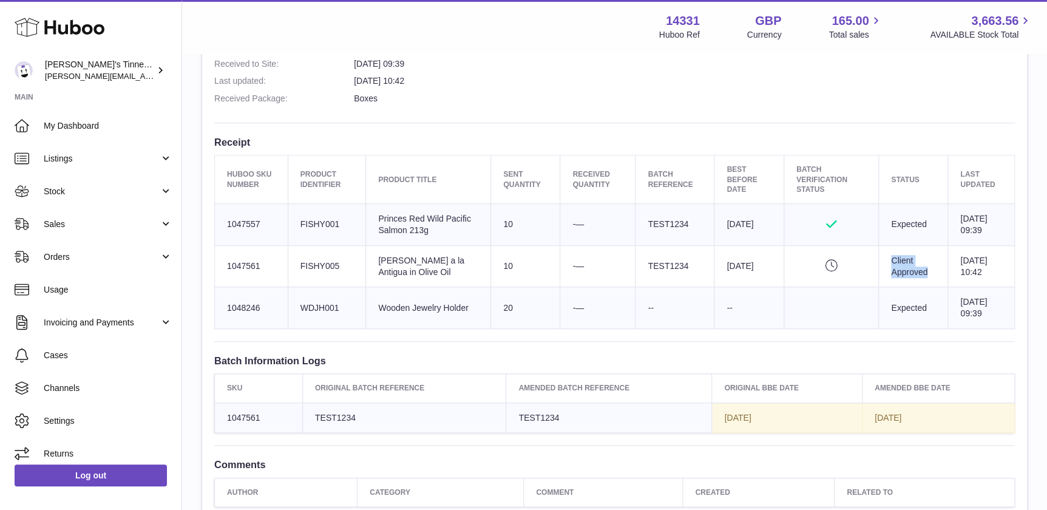
drag, startPoint x: 914, startPoint y: 274, endPoint x: 871, endPoint y: 251, distance: 49.4
click at [879, 251] on td "Client Approved" at bounding box center [913, 266] width 69 height 42
drag, startPoint x: 871, startPoint y: 251, endPoint x: 855, endPoint y: 281, distance: 34.2
click at [879, 291] on td "Expected" at bounding box center [913, 308] width 69 height 42
click at [95, 192] on span "Stock" at bounding box center [102, 192] width 116 height 12
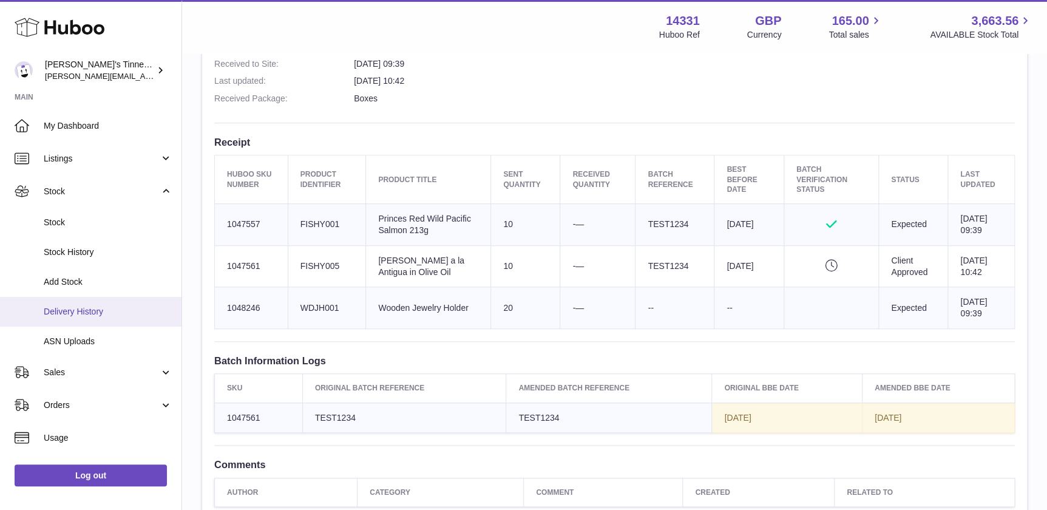
click at [108, 308] on span "Delivery History" at bounding box center [108, 312] width 129 height 12
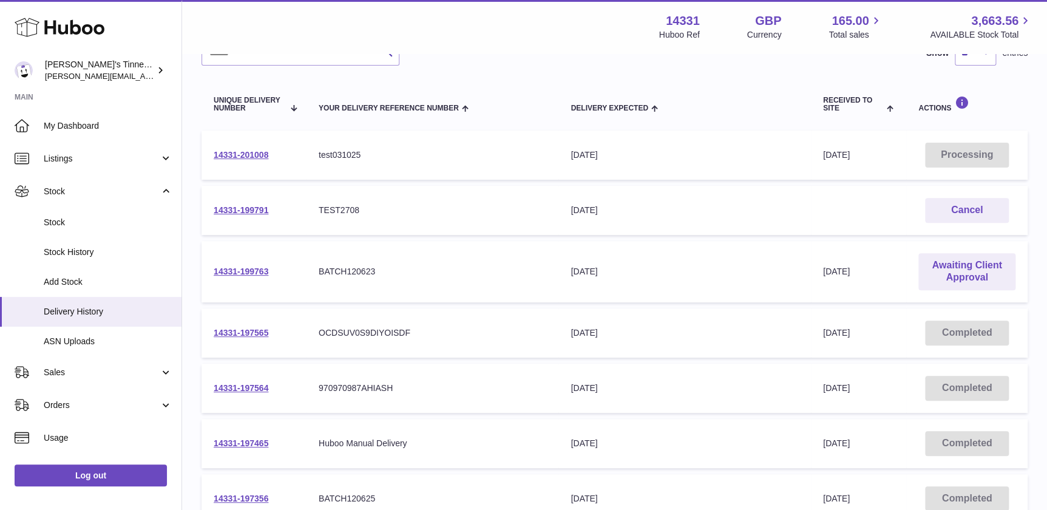
scroll to position [55, 0]
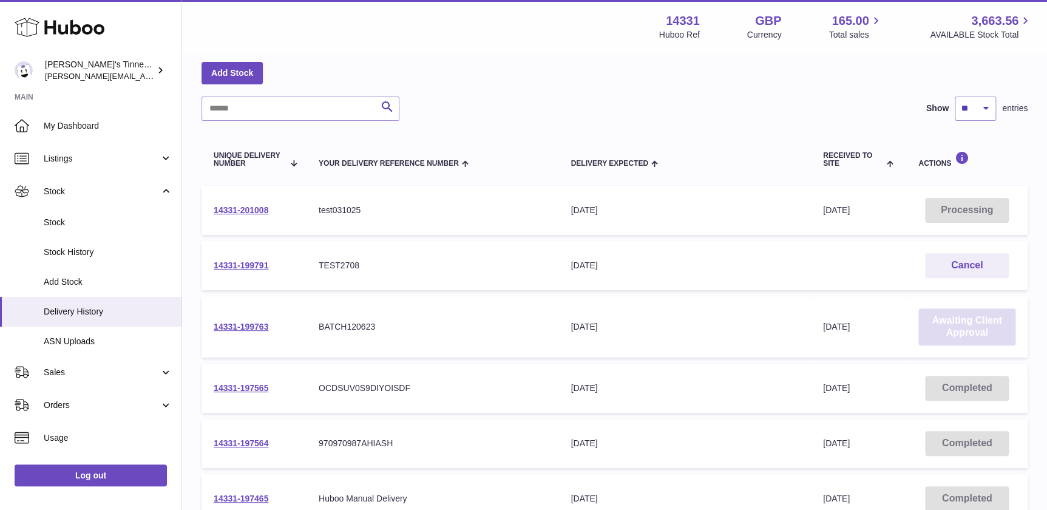
click at [979, 322] on link "Awaiting Client Approval" at bounding box center [966, 327] width 97 height 38
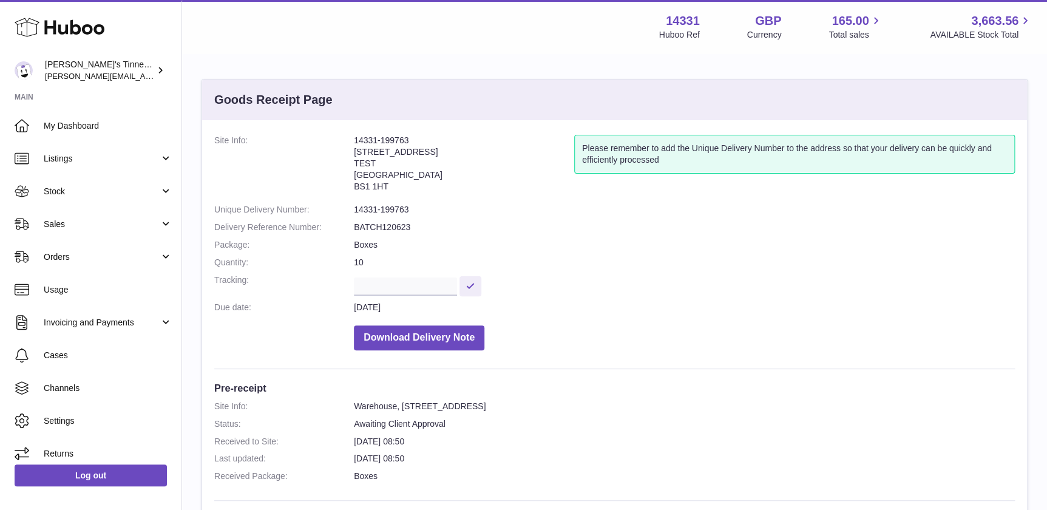
click at [635, 278] on dd at bounding box center [684, 284] width 661 height 21
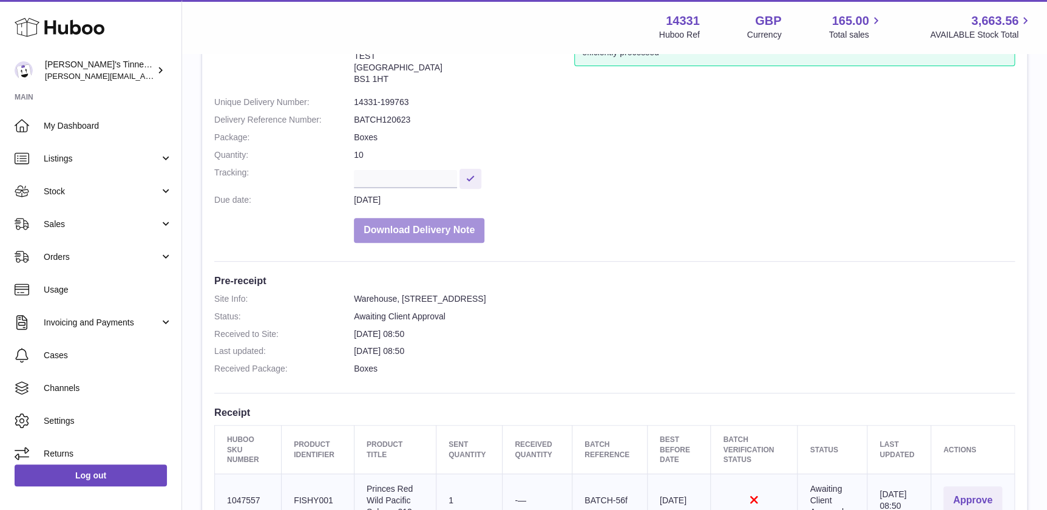
scroll to position [165, 0]
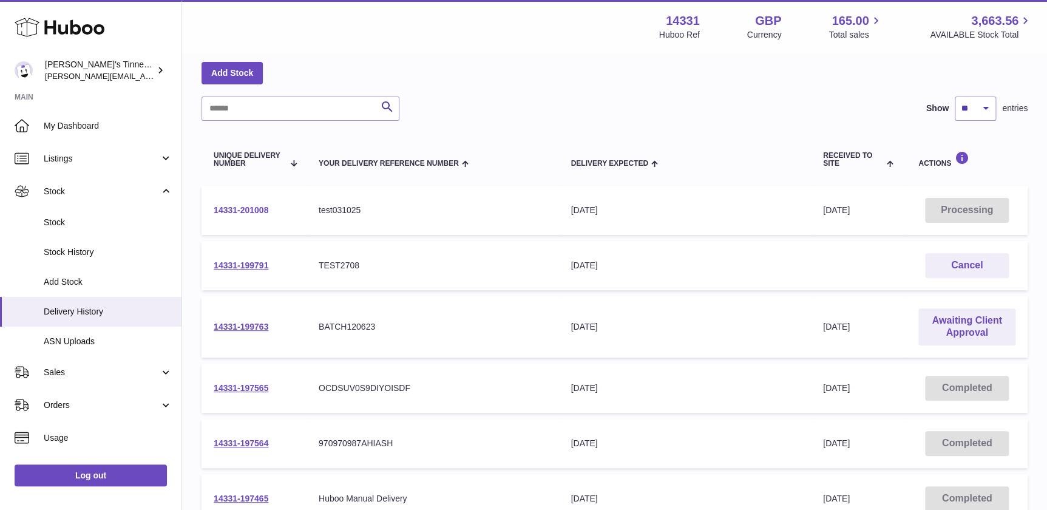
click at [224, 205] on link "14331-201008" at bounding box center [241, 210] width 55 height 10
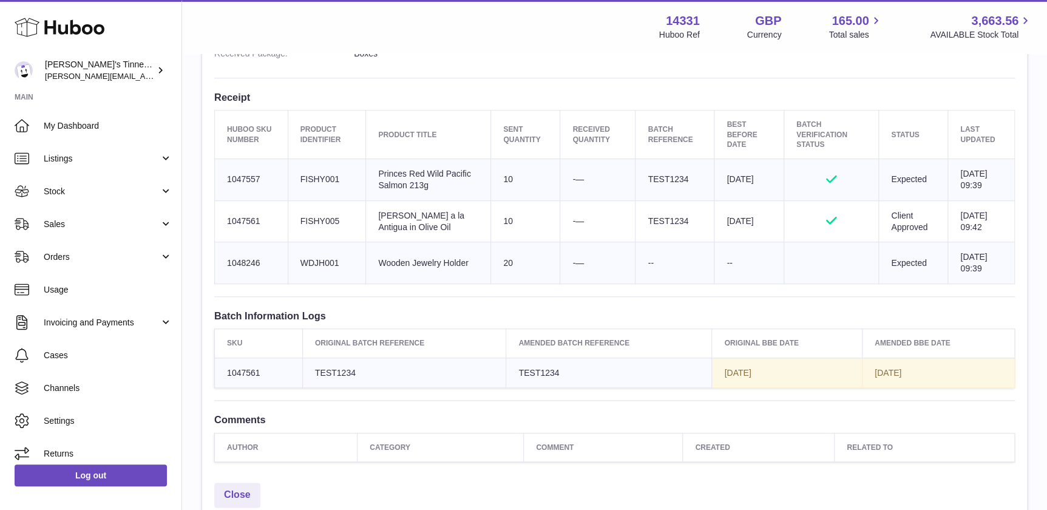
scroll to position [496, 0]
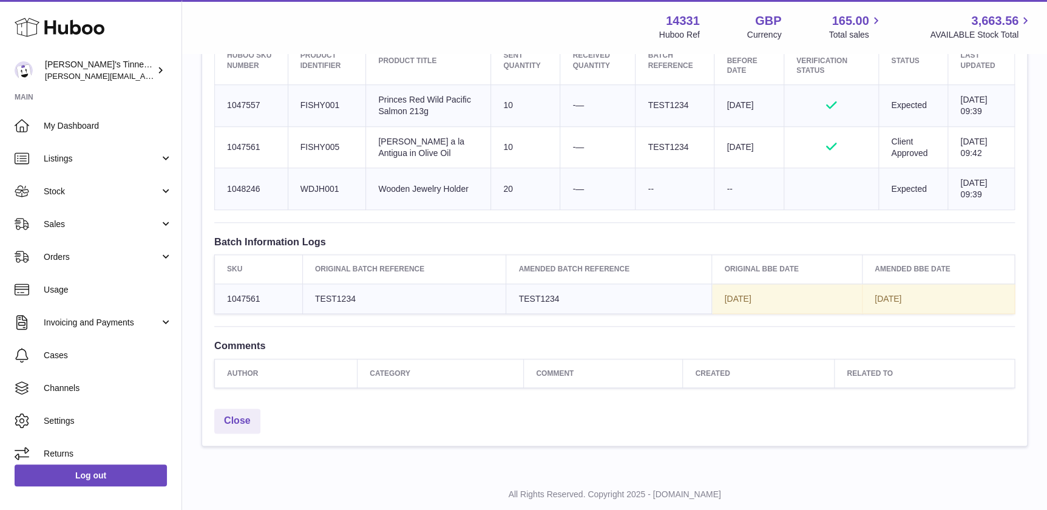
drag, startPoint x: 222, startPoint y: 298, endPoint x: 934, endPoint y: 295, distance: 712.3
click at [934, 295] on tr "1047561 TEST1234 TEST1234 [DATE] [DATE]" at bounding box center [615, 298] width 800 height 30
drag, startPoint x: 934, startPoint y: 295, endPoint x: 893, endPoint y: 305, distance: 42.4
click at [895, 305] on td "[DATE]" at bounding box center [938, 298] width 152 height 30
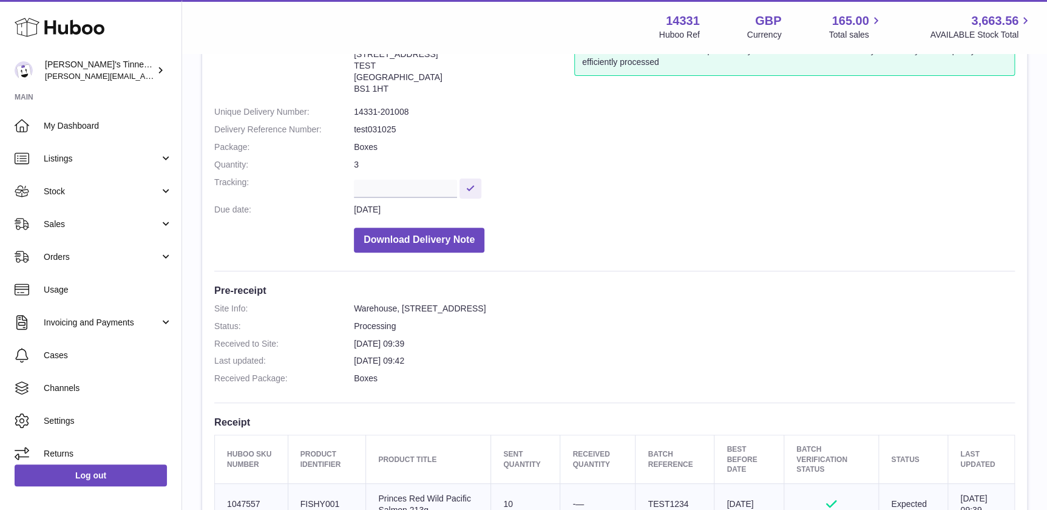
scroll to position [0, 0]
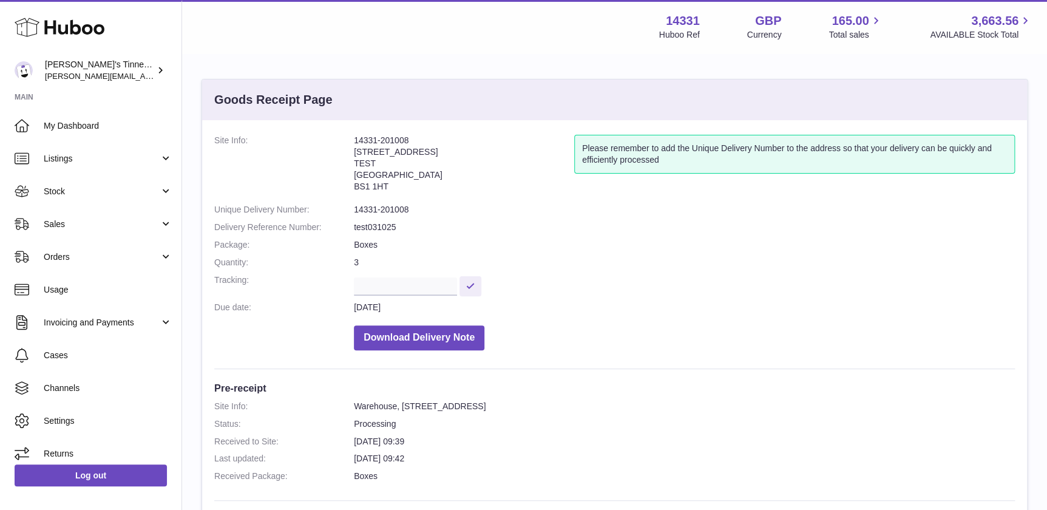
click at [627, 291] on dd at bounding box center [684, 284] width 661 height 21
click at [101, 198] on link "Stock" at bounding box center [90, 191] width 181 height 33
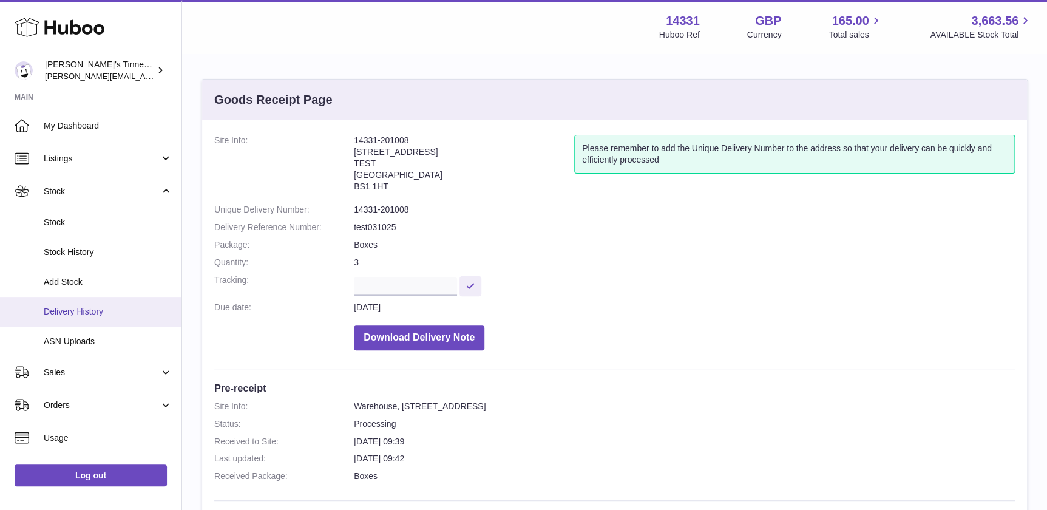
click at [95, 315] on span "Delivery History" at bounding box center [108, 312] width 129 height 12
